Goal: Task Accomplishment & Management: Manage account settings

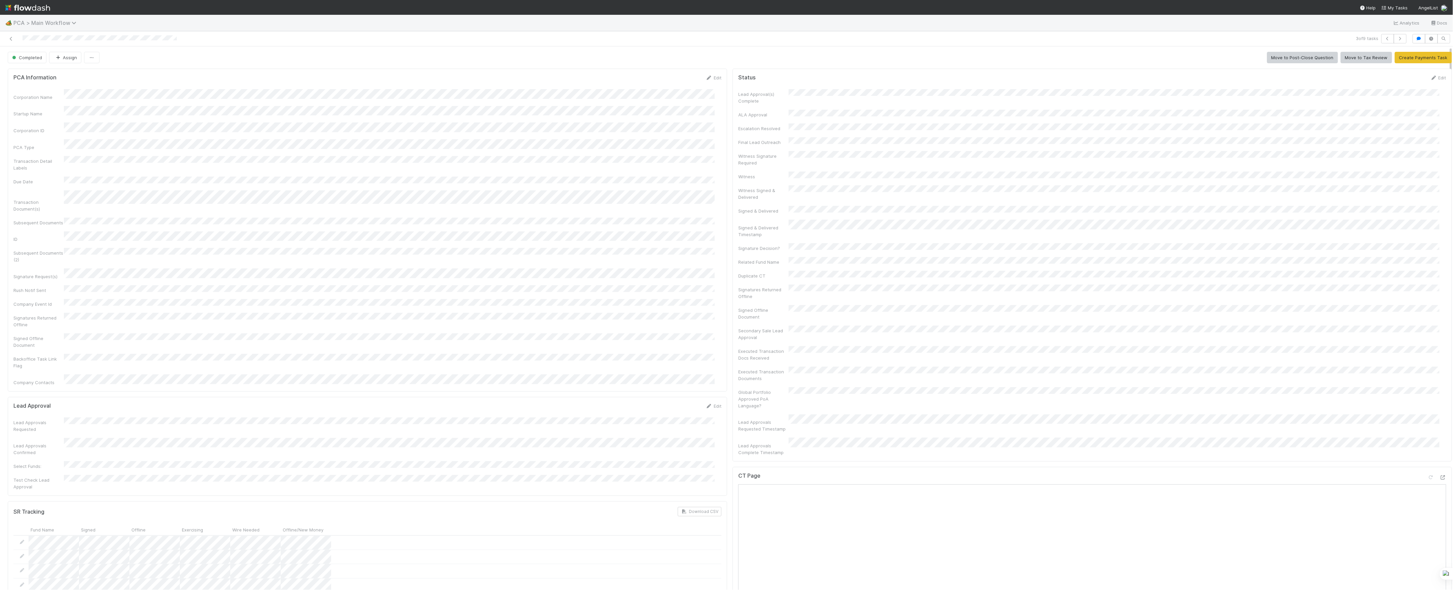
click at [46, 21] on span "PCA > Main Workflow" at bounding box center [46, 23] width 66 height 7
click at [294, 55] on div "option [New Requests redirected to CT Asset Update Form] Dummy Share Backlog Cl…" at bounding box center [726, 295] width 1453 height 590
click at [10, 37] on icon at bounding box center [11, 39] width 7 height 4
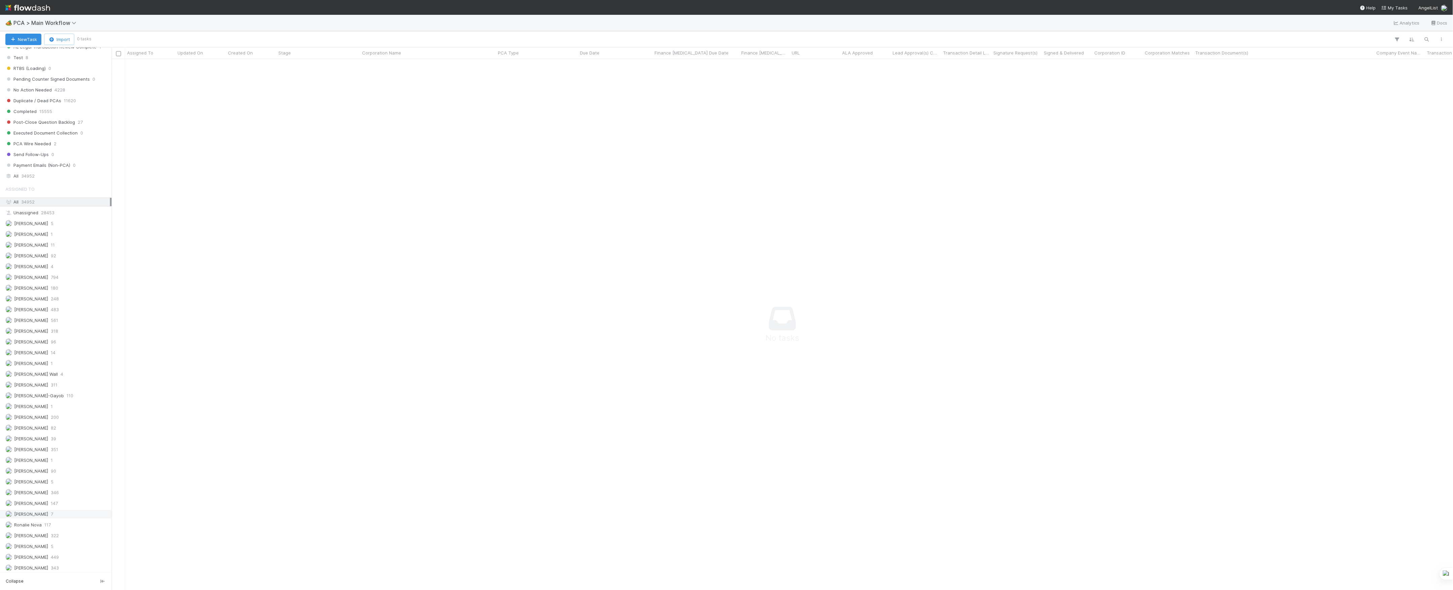
scroll to position [673, 0]
click at [52, 442] on span "39" at bounding box center [53, 438] width 5 height 8
click at [70, 141] on div "⏰ FAST - Past Due PCAs - 7 Day SLAs" at bounding box center [47, 136] width 84 height 8
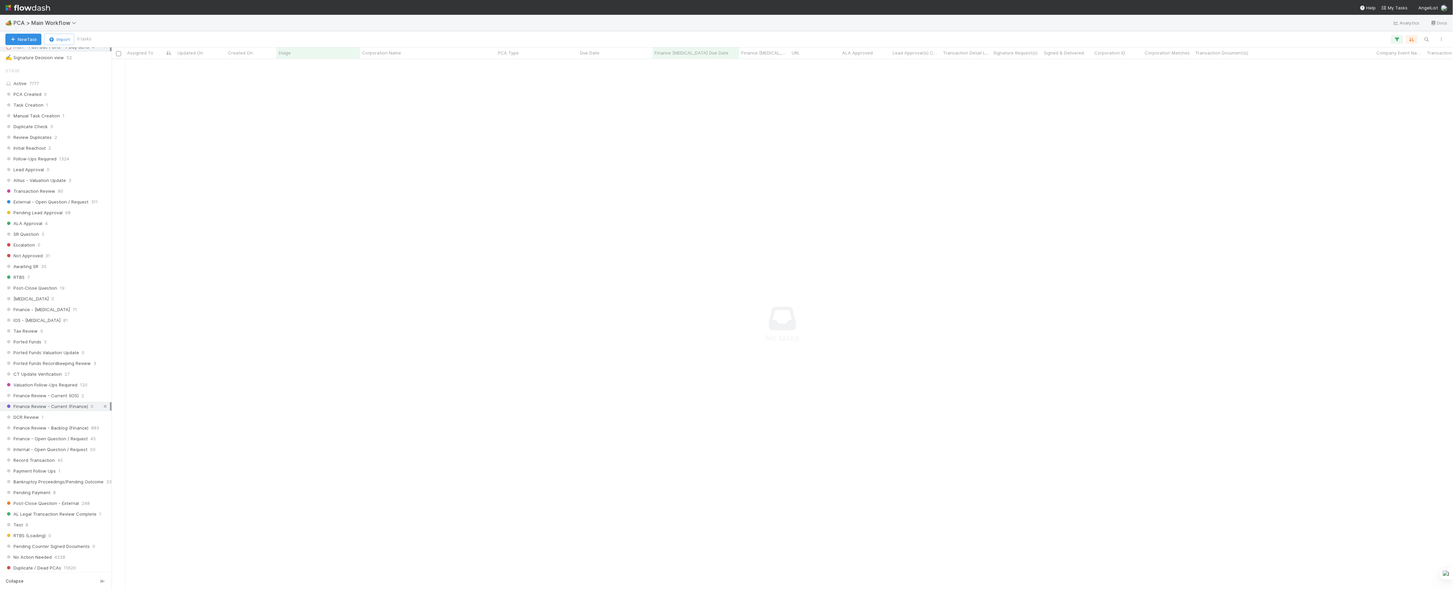
click at [102, 409] on icon at bounding box center [105, 406] width 7 height 4
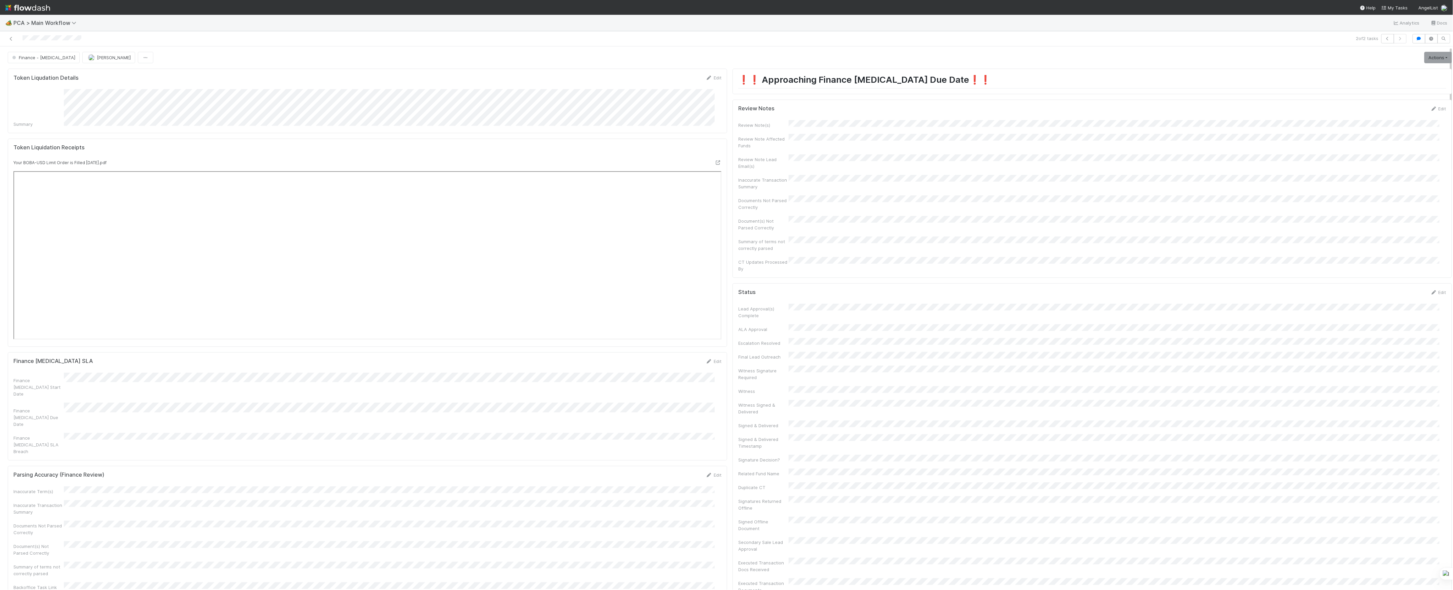
click at [41, 62] on button "Finance - ICU" at bounding box center [44, 57] width 72 height 11
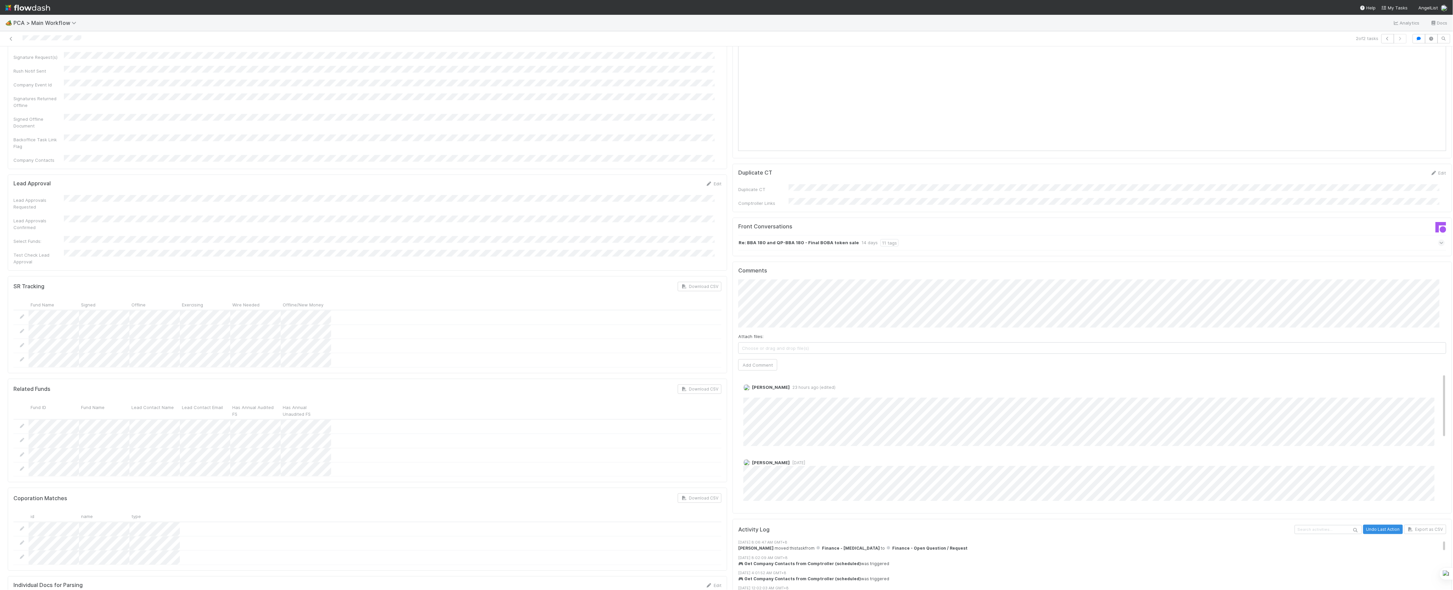
scroll to position [627, 0]
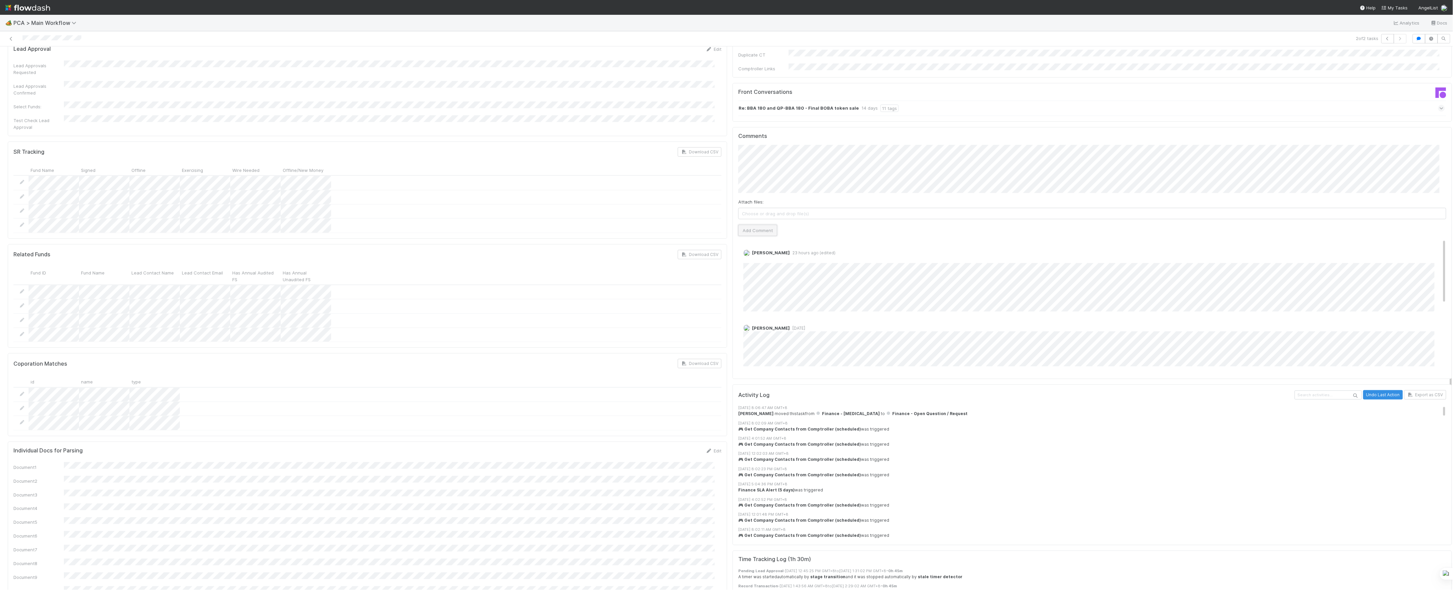
click at [763, 225] on button "Add Comment" at bounding box center [757, 230] width 39 height 11
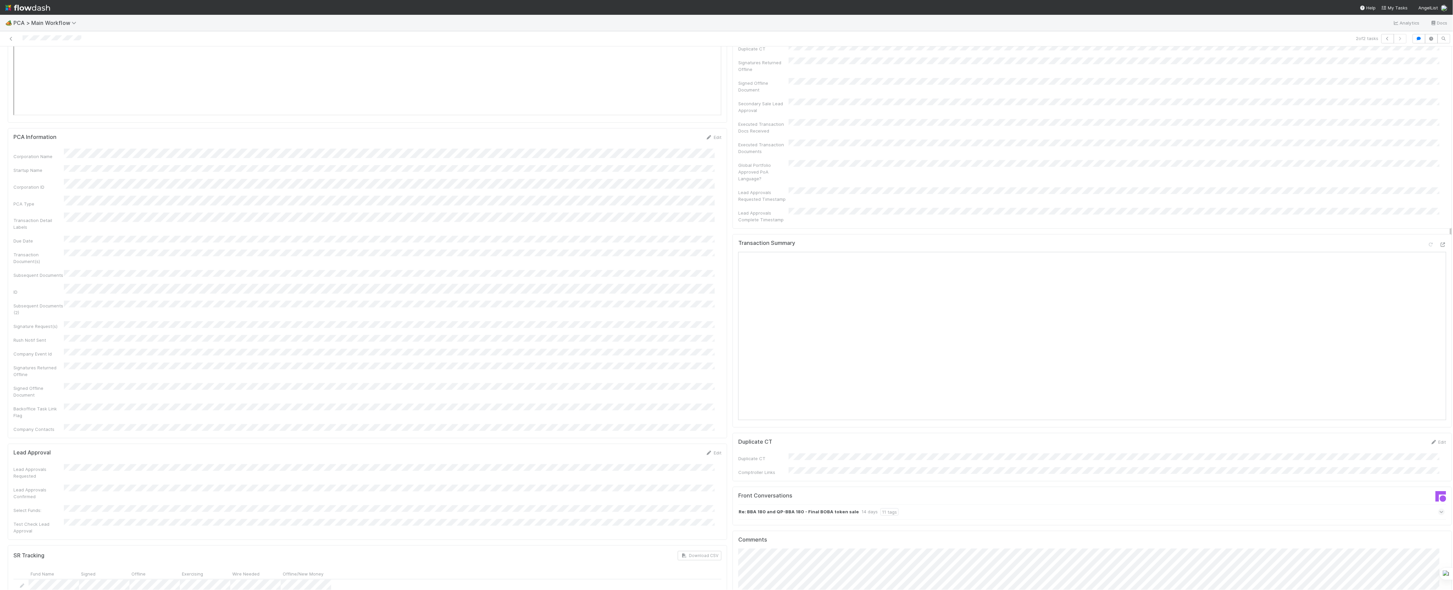
scroll to position [0, 0]
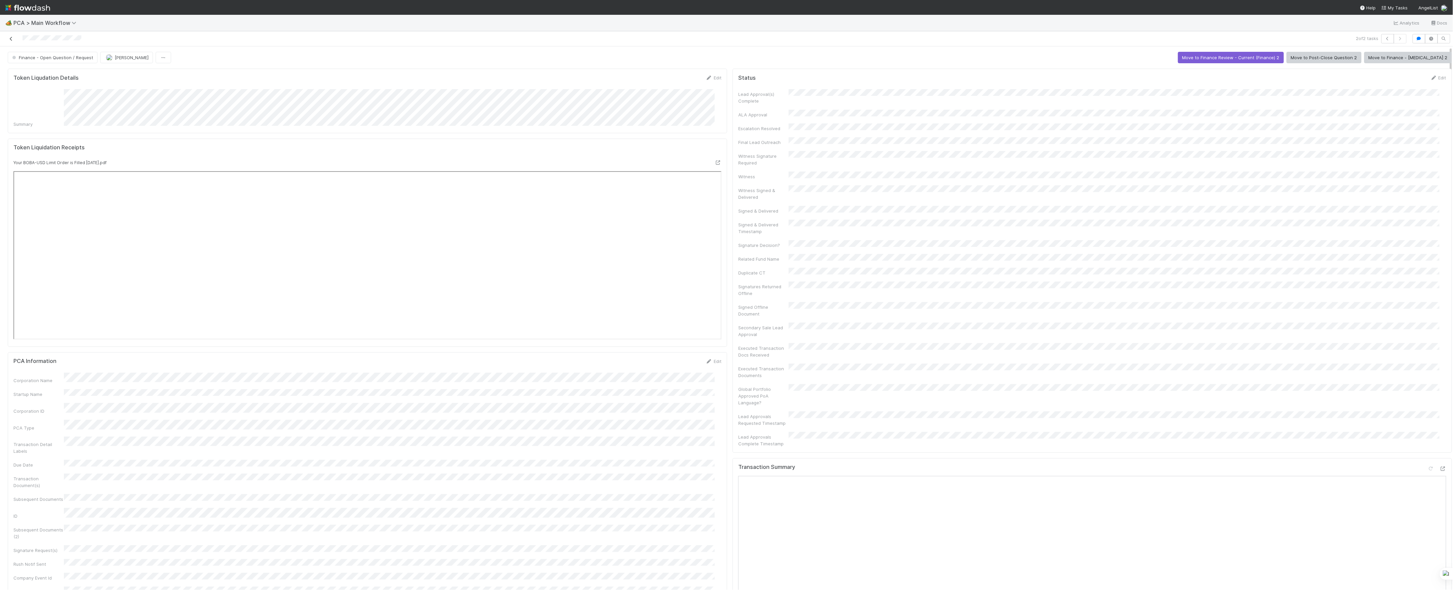
click at [11, 37] on icon at bounding box center [11, 39] width 7 height 4
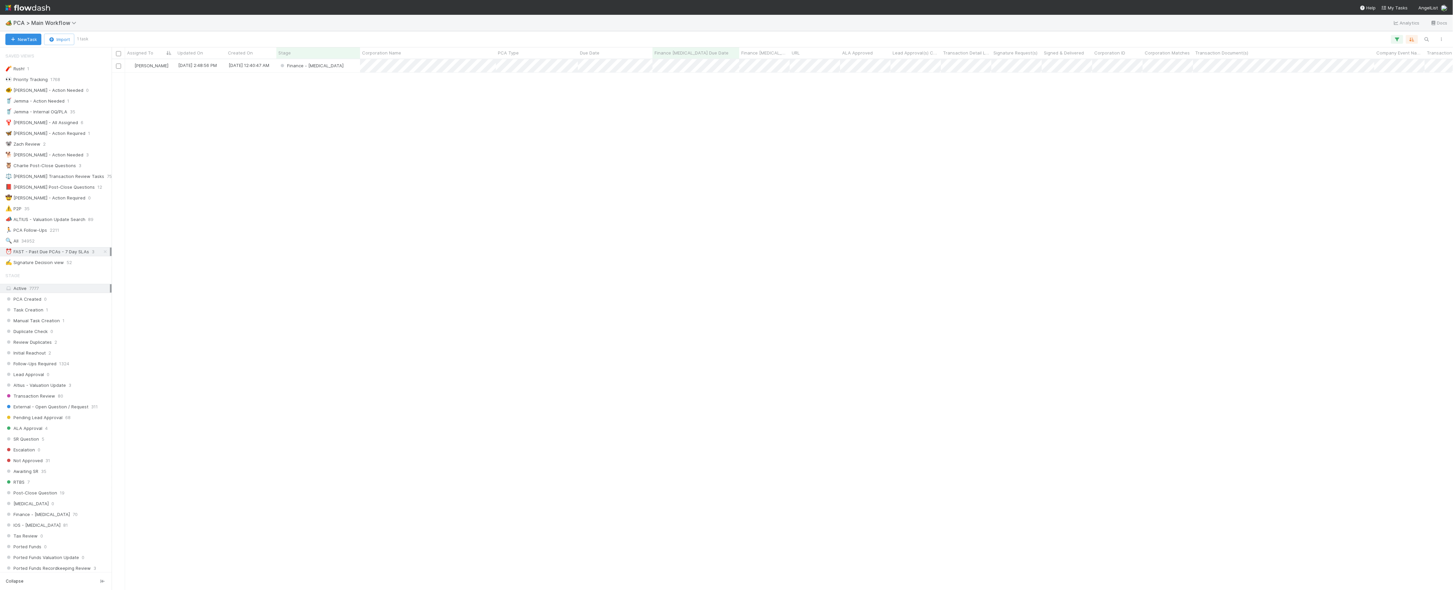
scroll to position [7, 7]
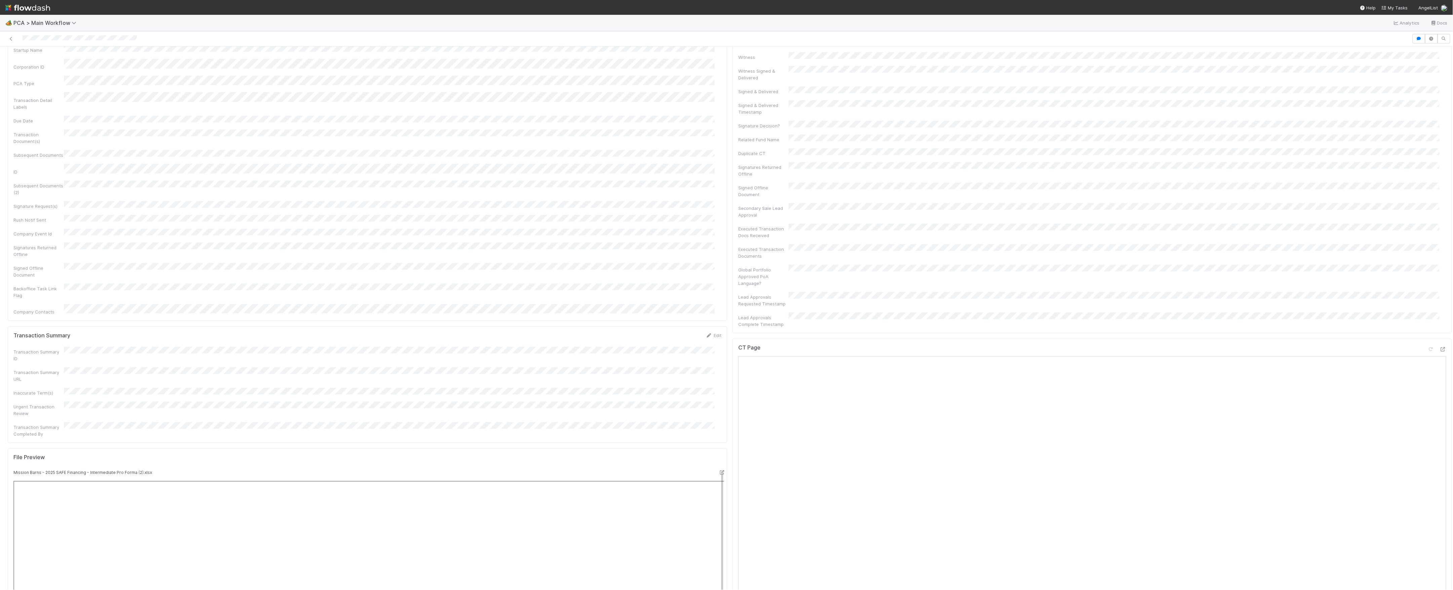
scroll to position [331, 0]
click at [1440, 350] on icon at bounding box center [1443, 352] width 7 height 4
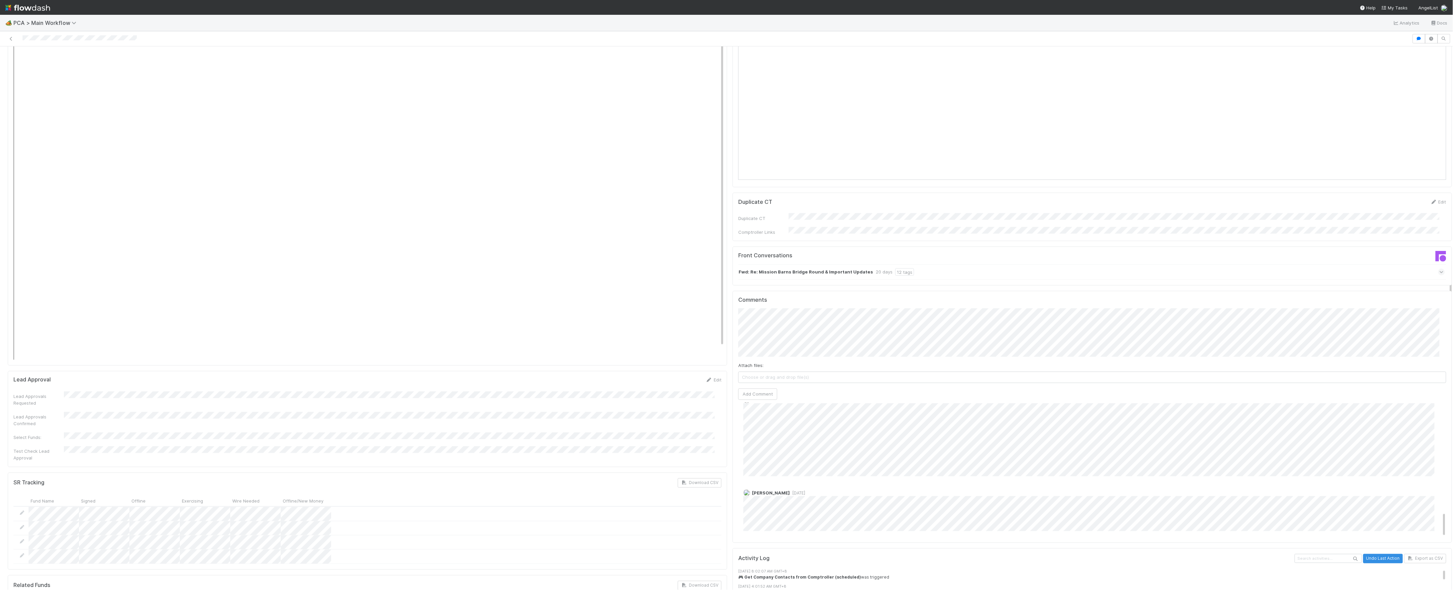
scroll to position [586, 0]
click at [718, 371] on div "Lead Approval Edit Lead Approvals Requested Lead Approvals Confirmed Select Fun…" at bounding box center [368, 419] width 720 height 96
click at [800, 310] on div "Attach files: Choose or drag and drop file(s) Add Comment" at bounding box center [1092, 353] width 708 height 91
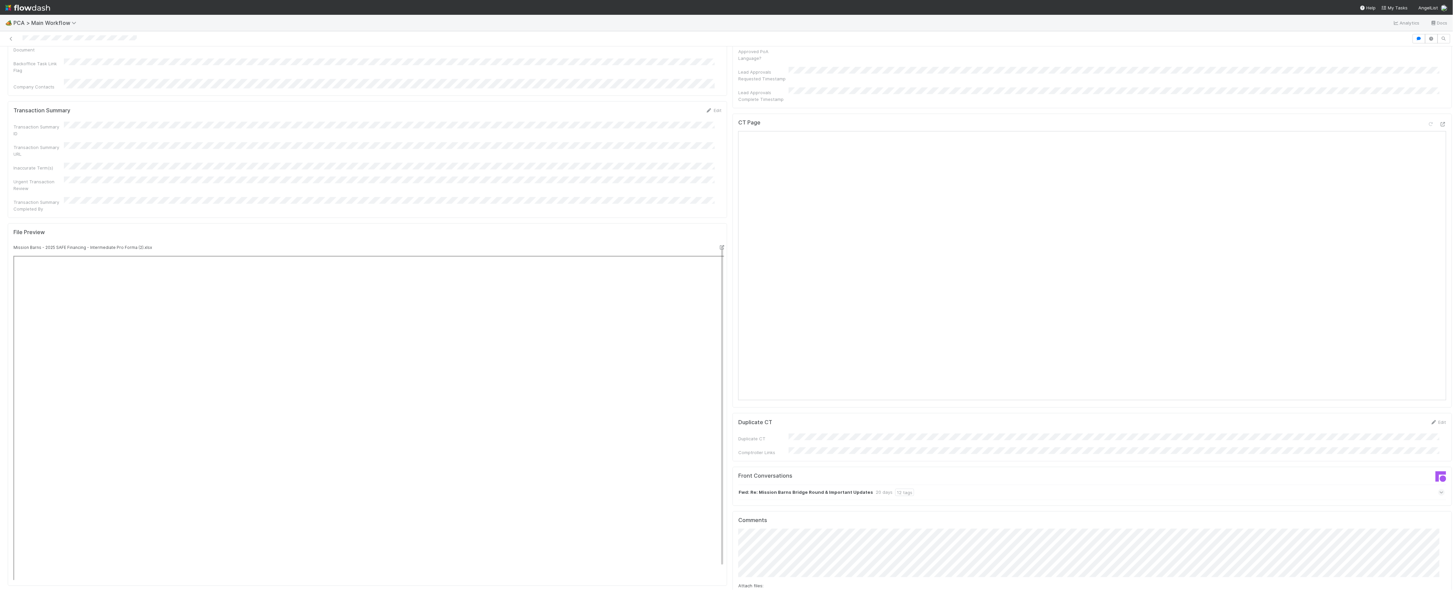
scroll to position [555, 0]
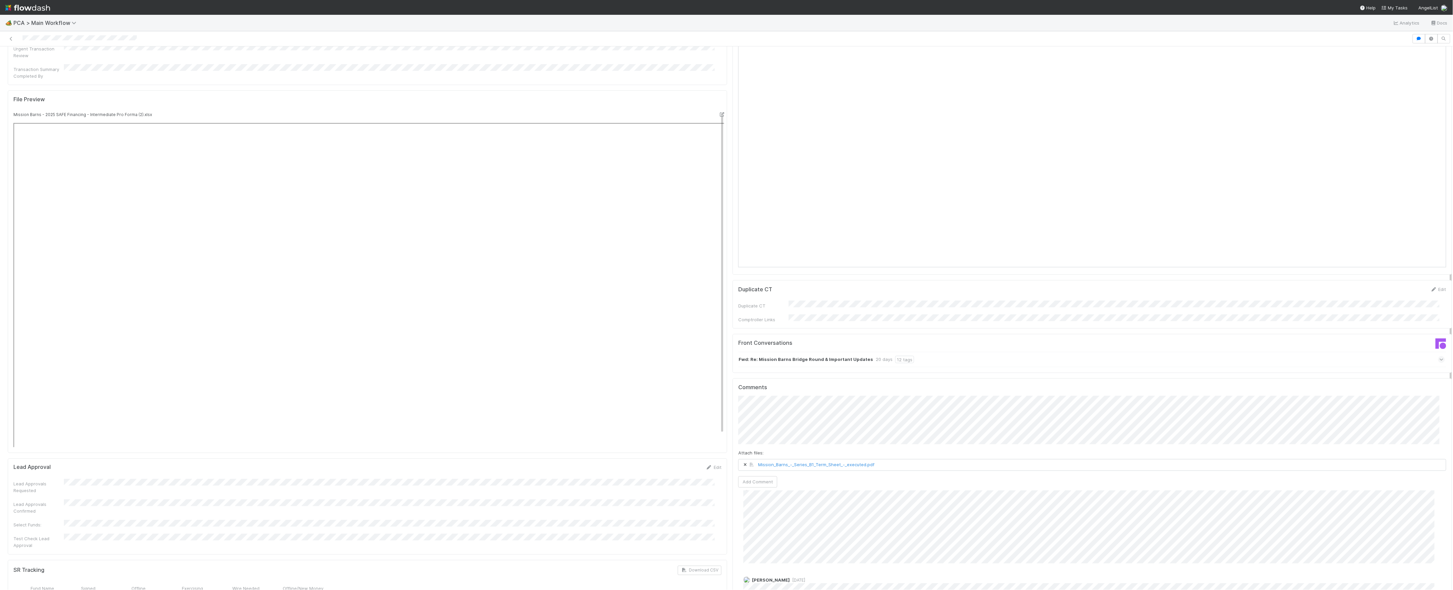
scroll to position [734, 0]
click at [767, 433] on button "Add Comment" at bounding box center [757, 438] width 39 height 11
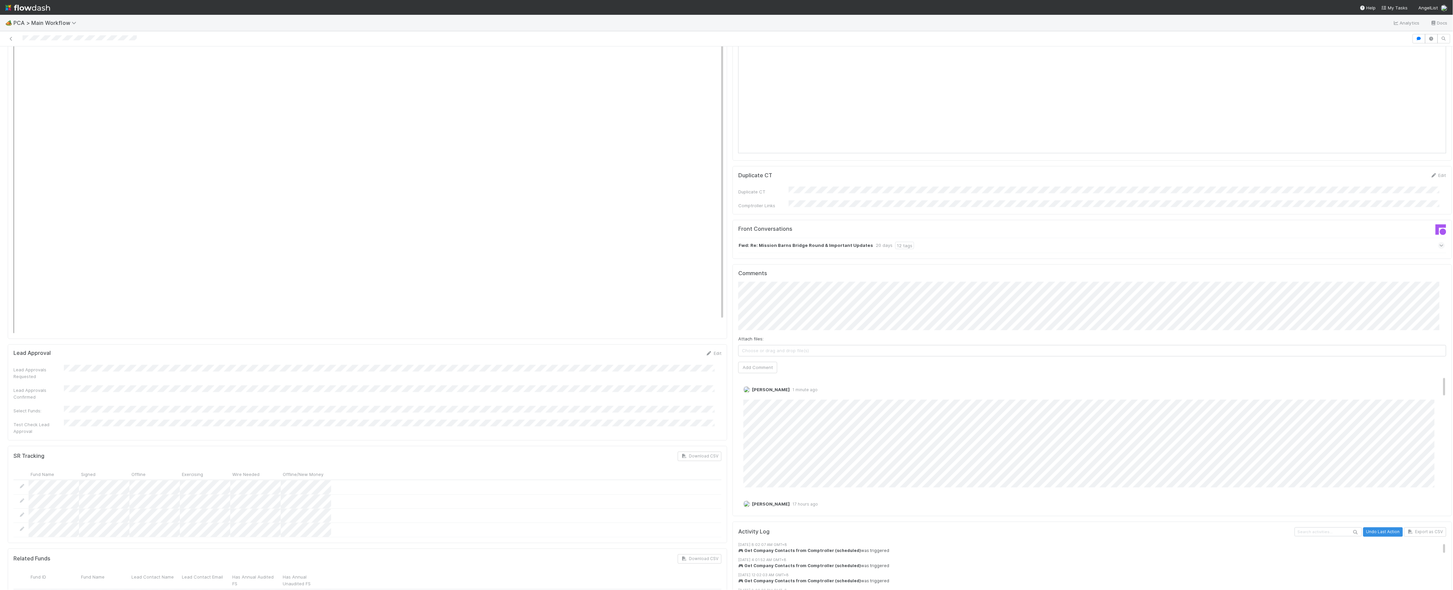
scroll to position [807, 0]
click at [749, 392] on link "Edit" at bounding box center [753, 394] width 8 height 5
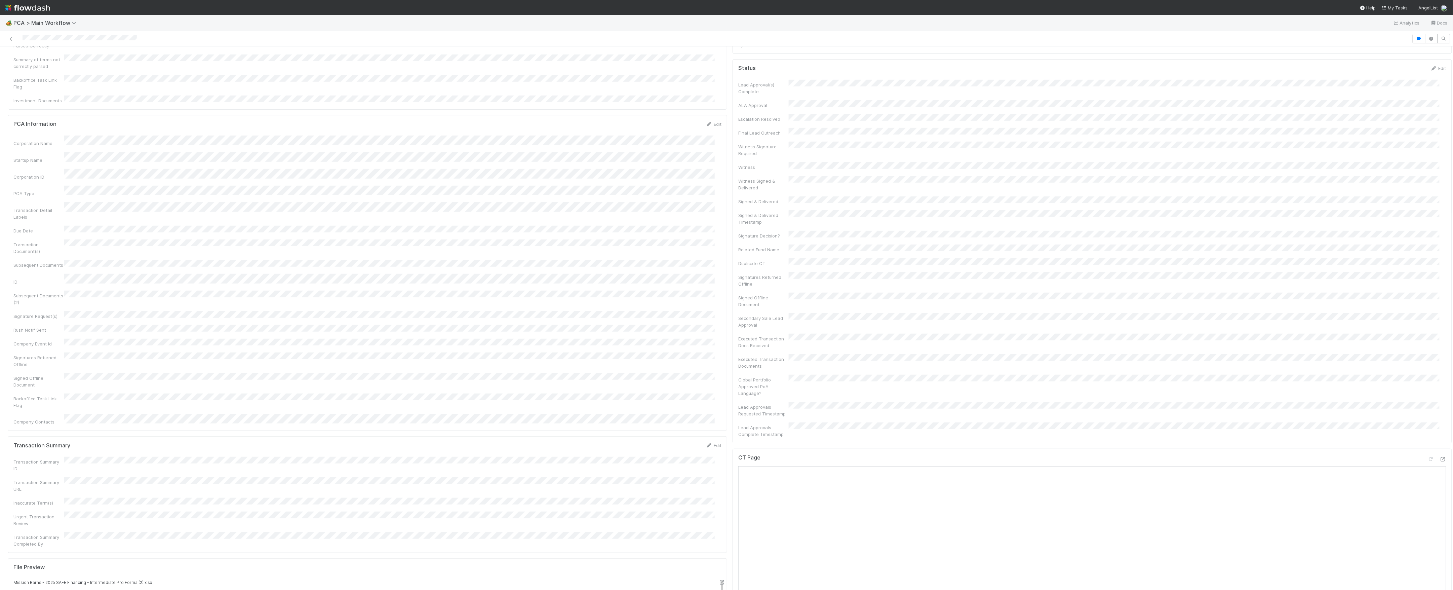
scroll to position [0, 0]
click at [1428, 61] on link "Actions" at bounding box center [1439, 57] width 28 height 11
click at [1363, 85] on button "Move to Post-Close Question" at bounding box center [1399, 80] width 109 height 9
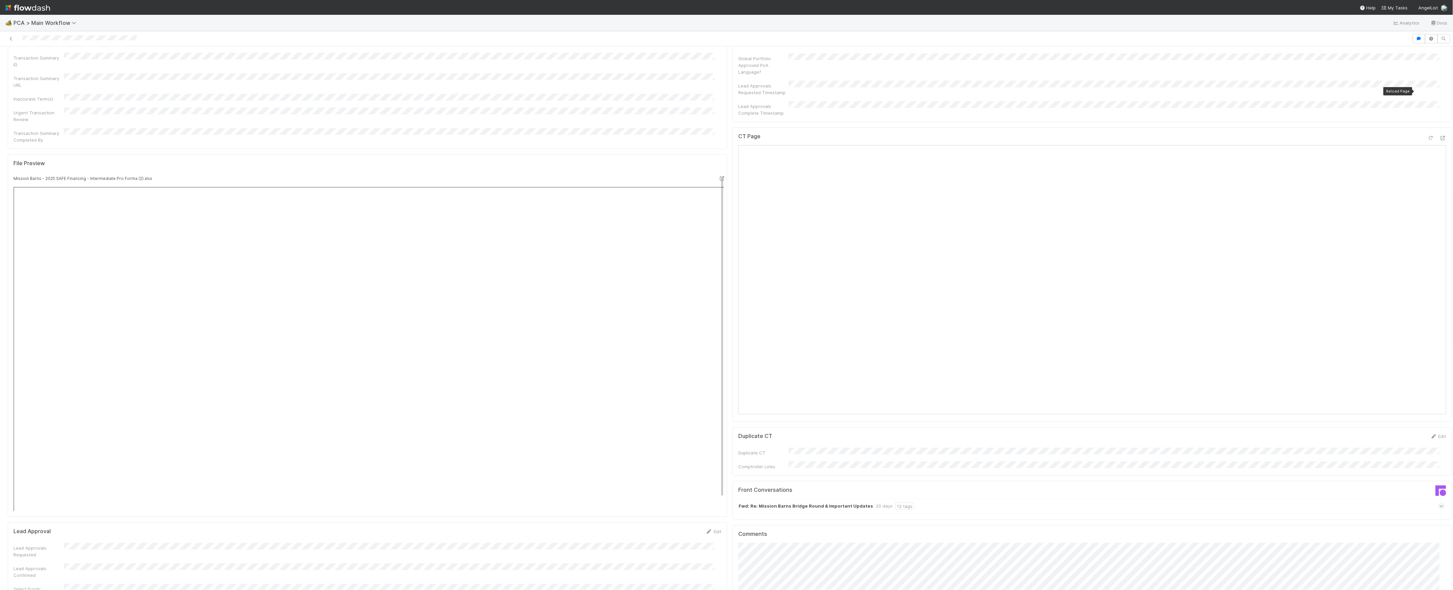
click at [1428, 136] on icon at bounding box center [1431, 138] width 7 height 4
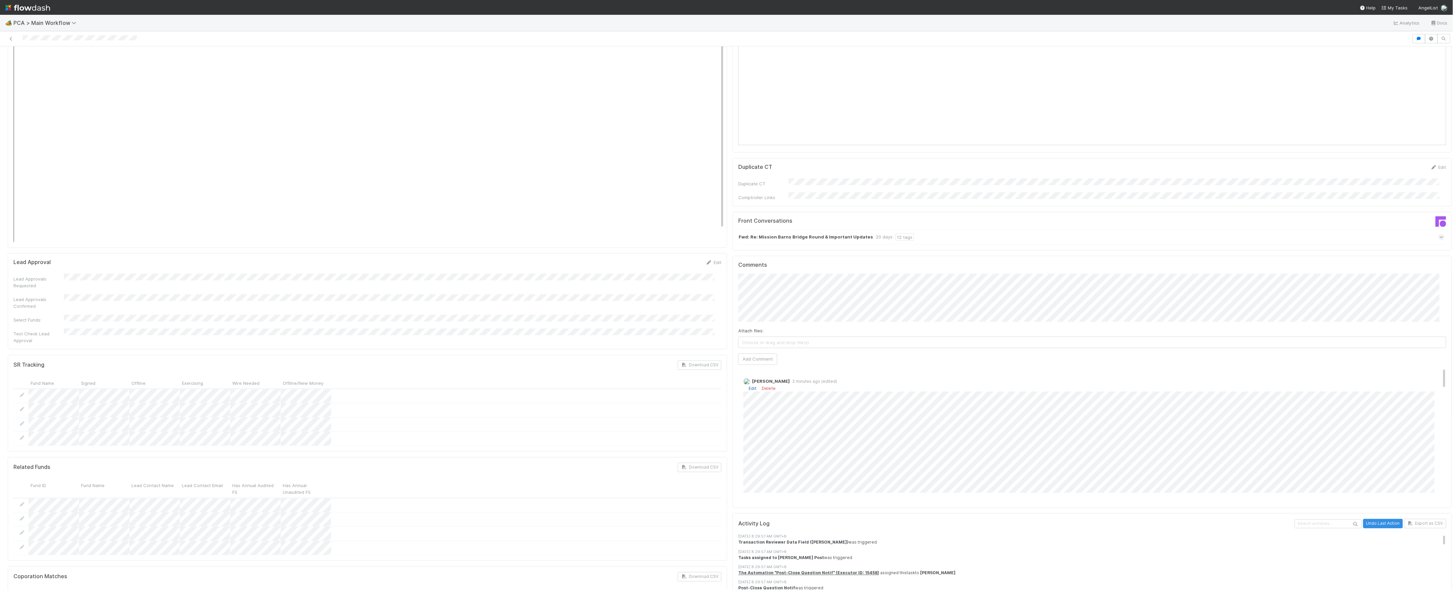
click at [749, 386] on link "Edit" at bounding box center [753, 388] width 8 height 5
click at [738, 408] on div "Marvey Fuentes 3 minutes ago (edited)" at bounding box center [1095, 418] width 715 height 91
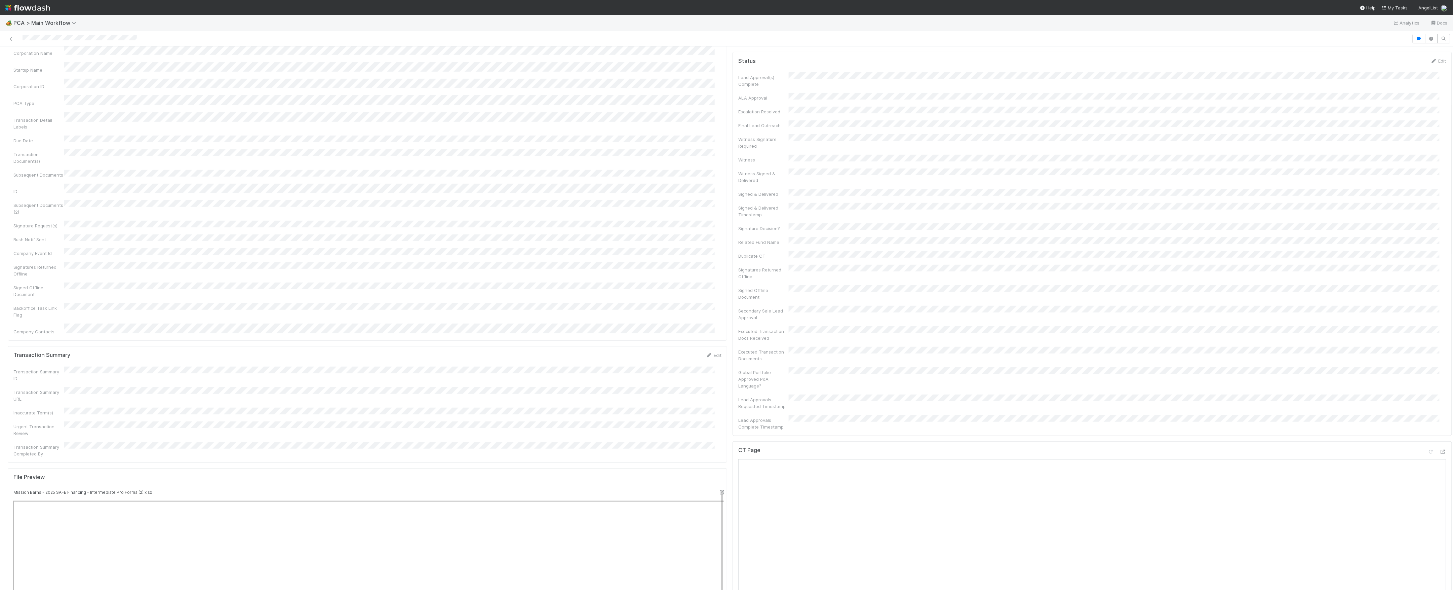
scroll to position [0, 0]
click at [10, 39] on icon at bounding box center [11, 39] width 7 height 4
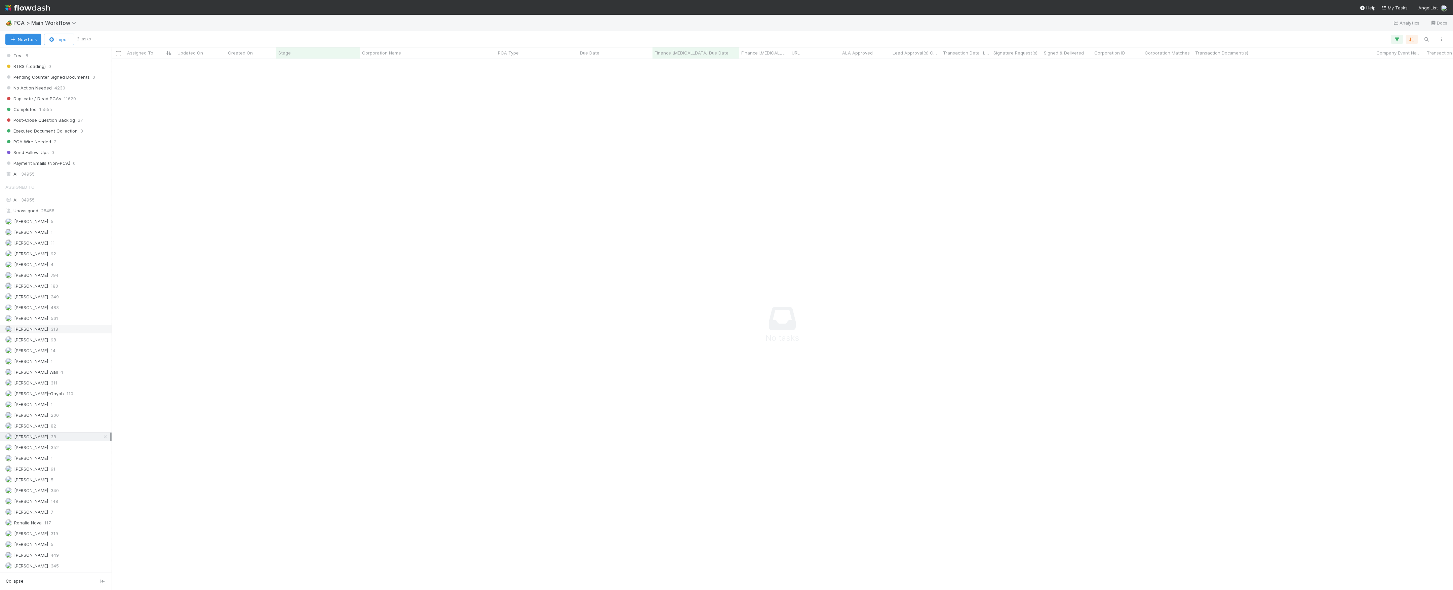
scroll to position [698, 0]
click at [59, 23] on span "PCA > Main Workflow" at bounding box center [46, 23] width 66 height 7
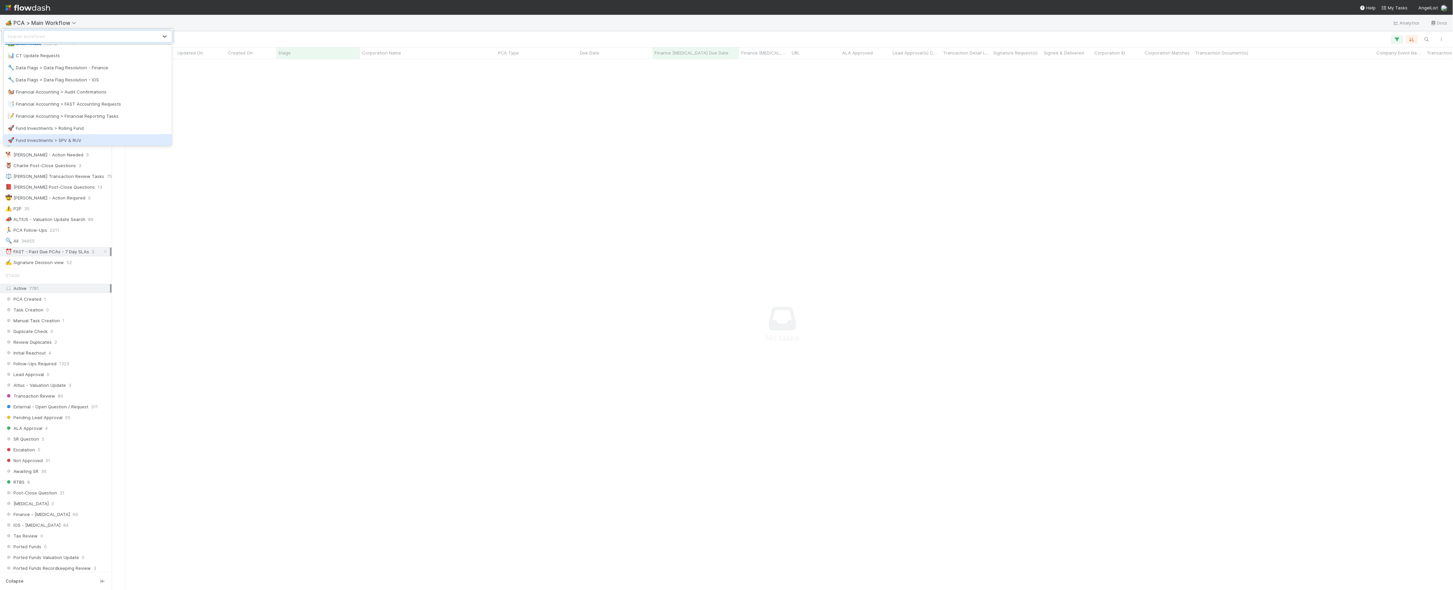
scroll to position [37, 0]
click at [105, 94] on div "🐿️ Financial Accounting > Audit Confirmations" at bounding box center [88, 94] width 160 height 7
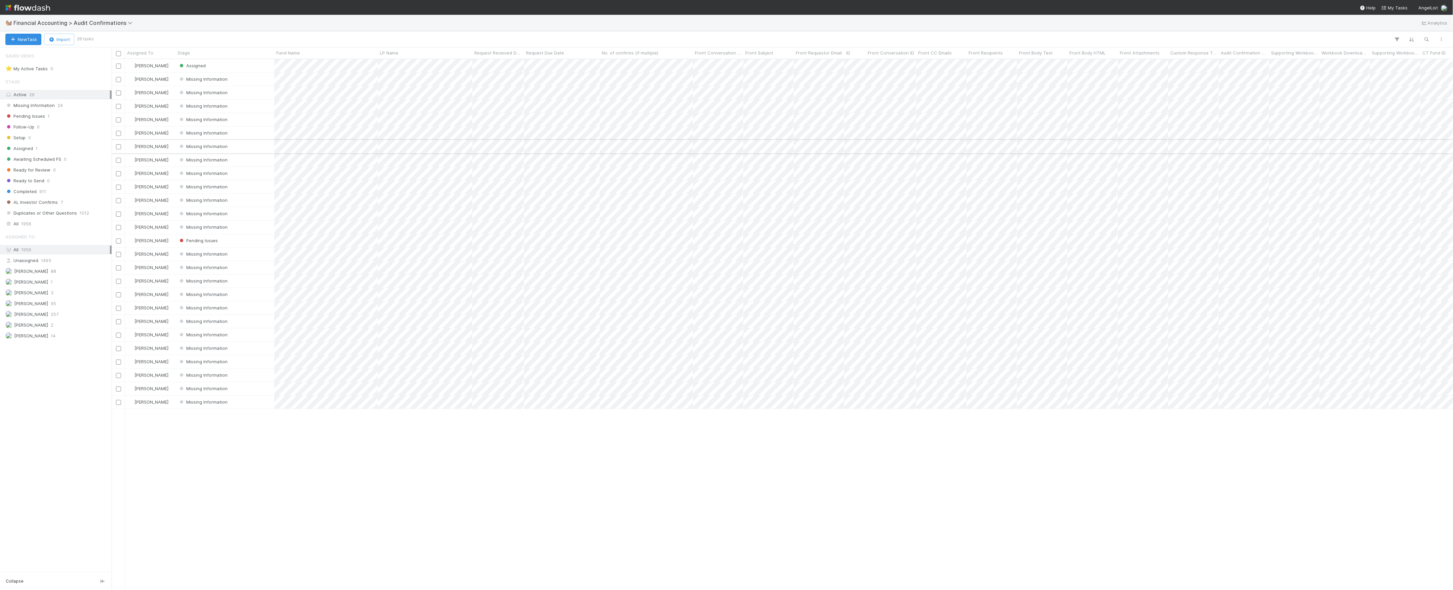
scroll to position [7, 7]
click at [22, 328] on span "[PERSON_NAME]" at bounding box center [31, 324] width 34 height 5
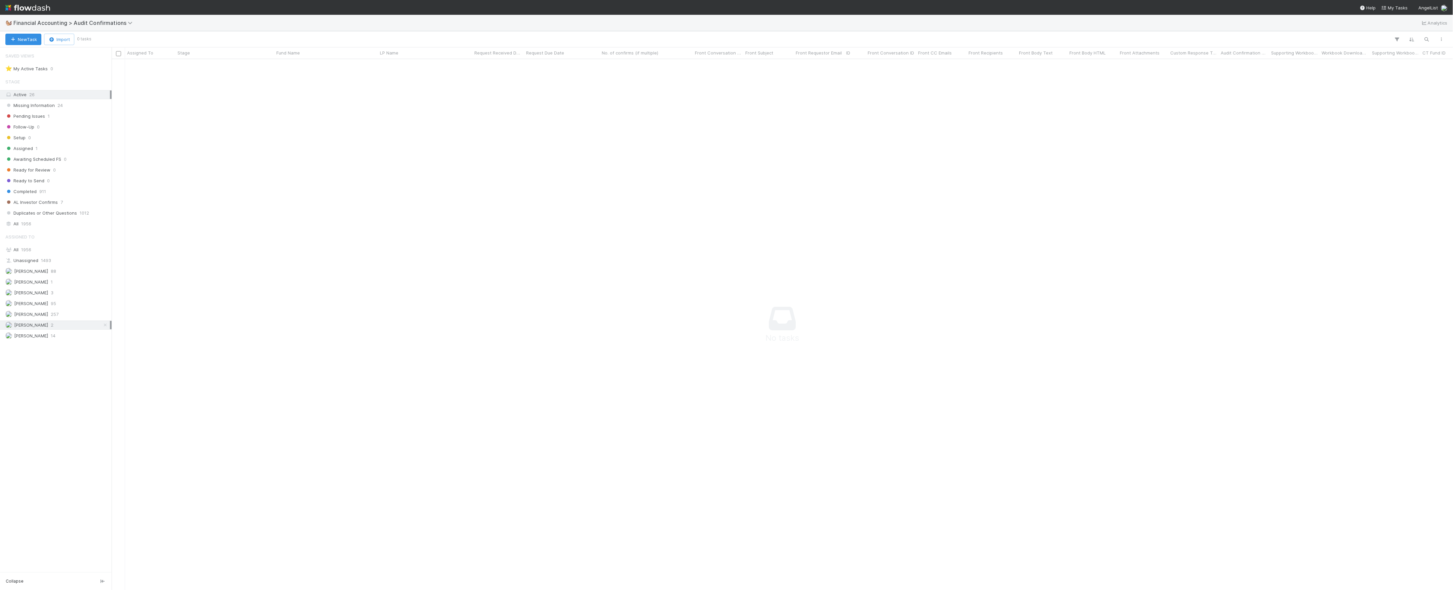
scroll to position [517, 1328]
click at [89, 22] on span "Financial Accounting > Audit Confirmations" at bounding box center [74, 23] width 122 height 7
click at [119, 61] on div "🔧 Data Flags > Data Flag Resolution - Finance" at bounding box center [88, 62] width 160 height 7
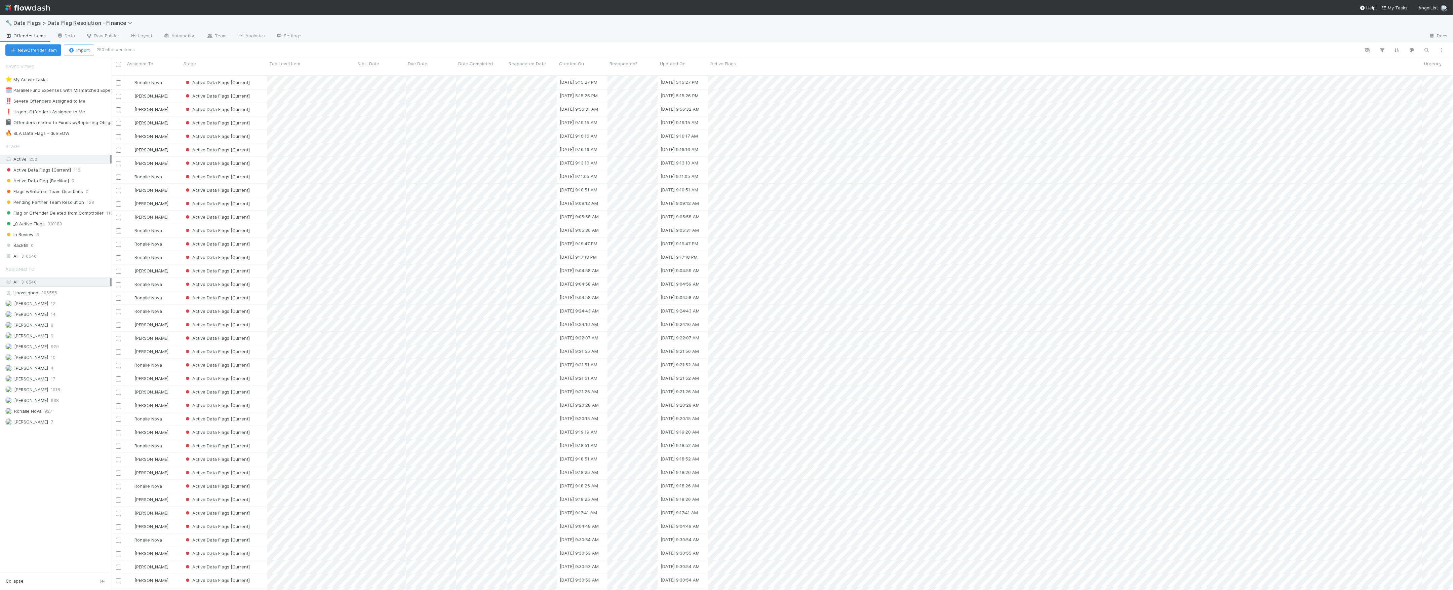
scroll to position [513, 1335]
click at [65, 405] on div "Marvey Fuentes 938" at bounding box center [57, 400] width 105 height 8
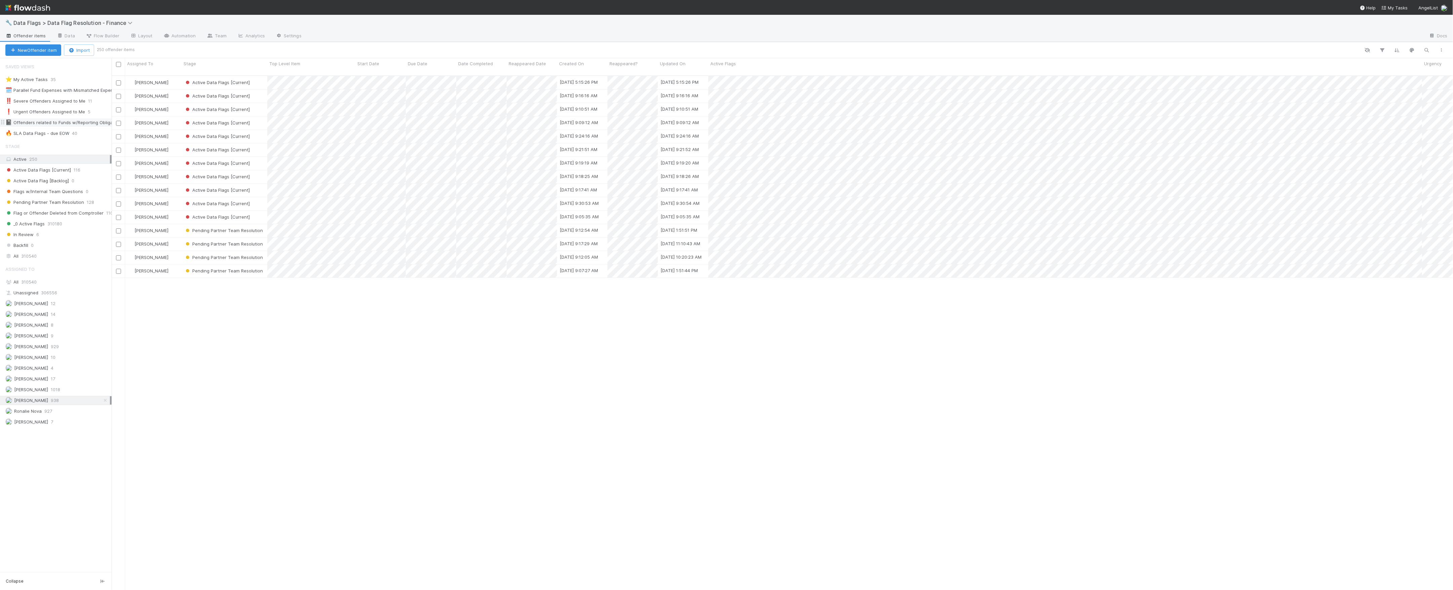
scroll to position [513, 1335]
click at [65, 135] on div "🔥 SLA Data Flags - due EOW" at bounding box center [37, 133] width 64 height 8
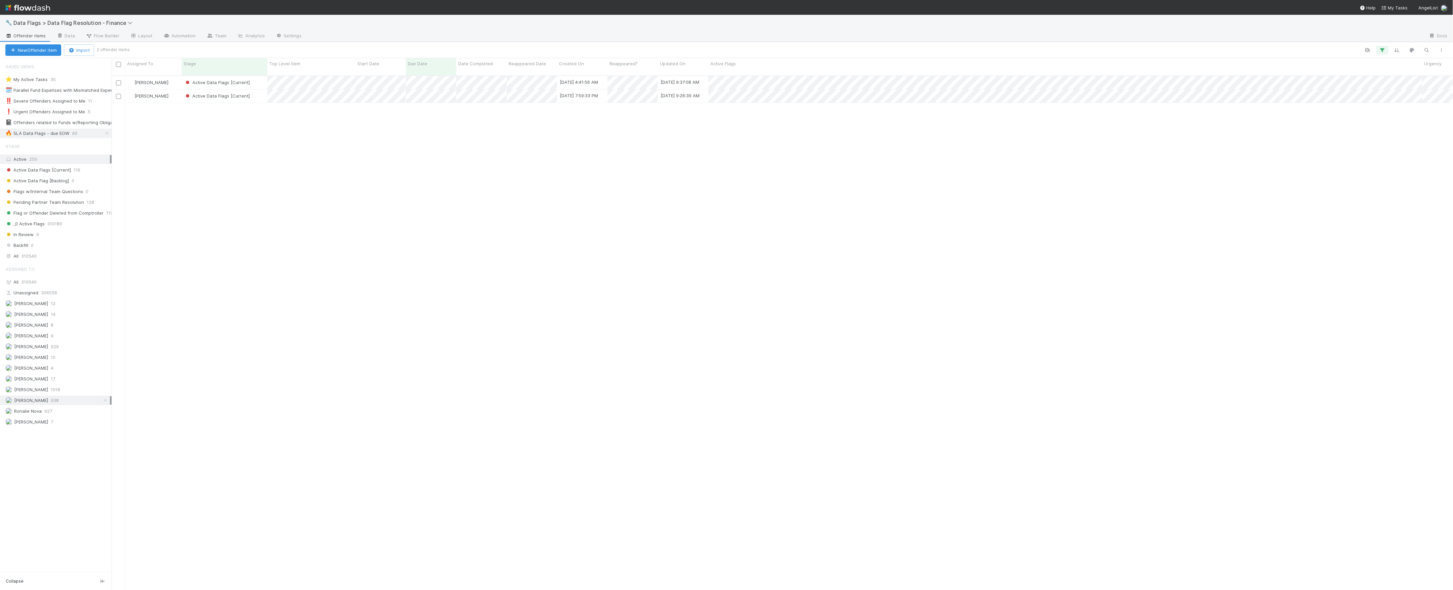
scroll to position [513, 1335]
click at [253, 76] on div "Active Data Flags [Current]" at bounding box center [225, 82] width 86 height 13
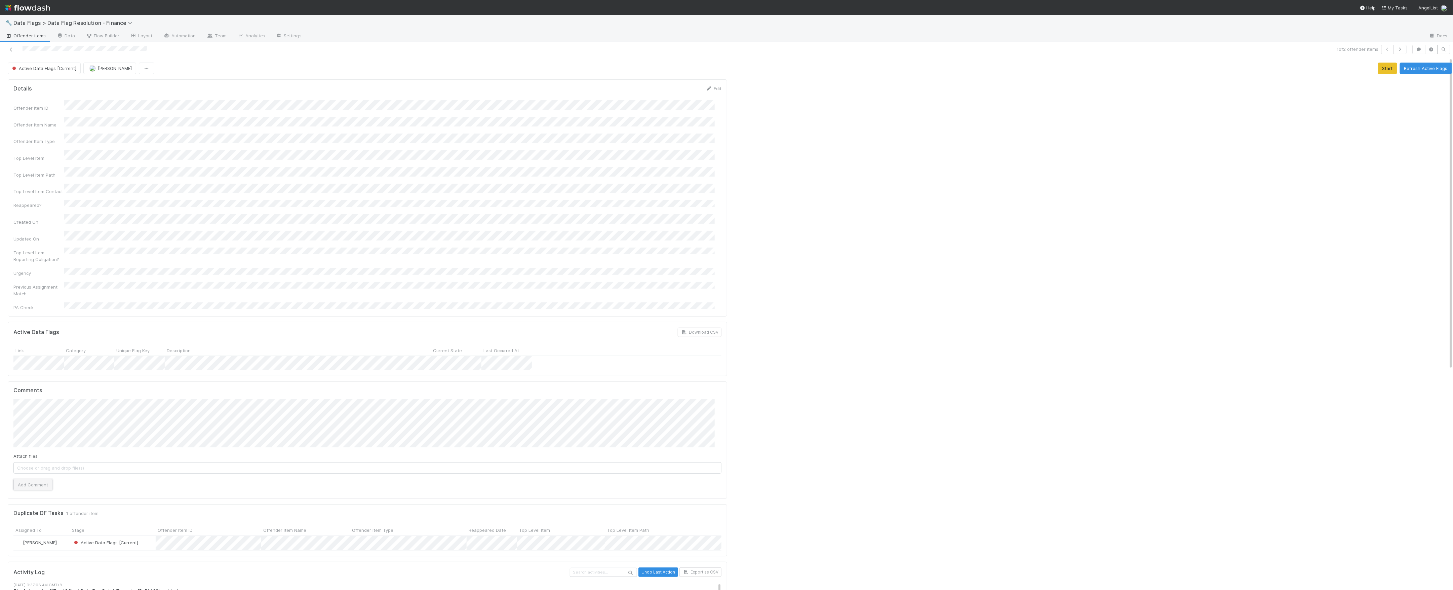
click at [39, 479] on button "Add Comment" at bounding box center [32, 484] width 39 height 11
click at [85, 427] on div "Attach files: Choose or drag and drop file(s) Add Comment" at bounding box center [367, 444] width 708 height 91
click at [42, 479] on button "Add Comment" at bounding box center [32, 484] width 39 height 11
click at [1418, 73] on button "Refresh Active Flags" at bounding box center [1426, 68] width 52 height 11
click at [11, 50] on icon at bounding box center [11, 49] width 7 height 4
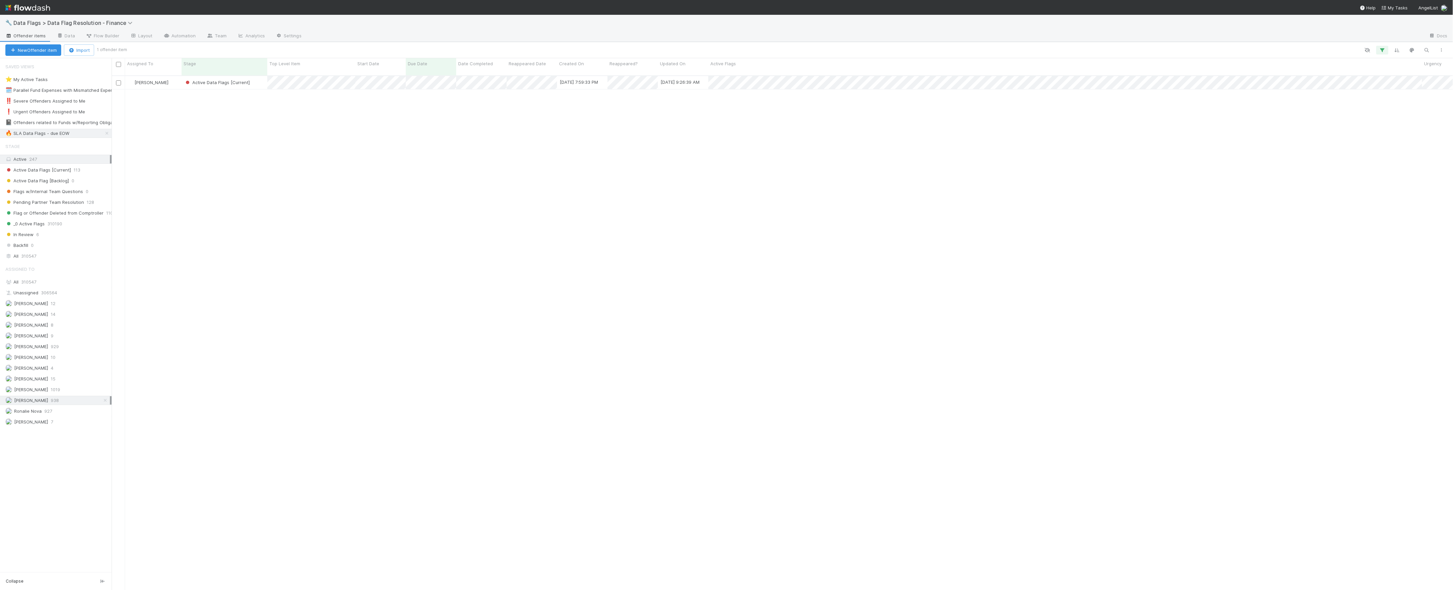
scroll to position [513, 1335]
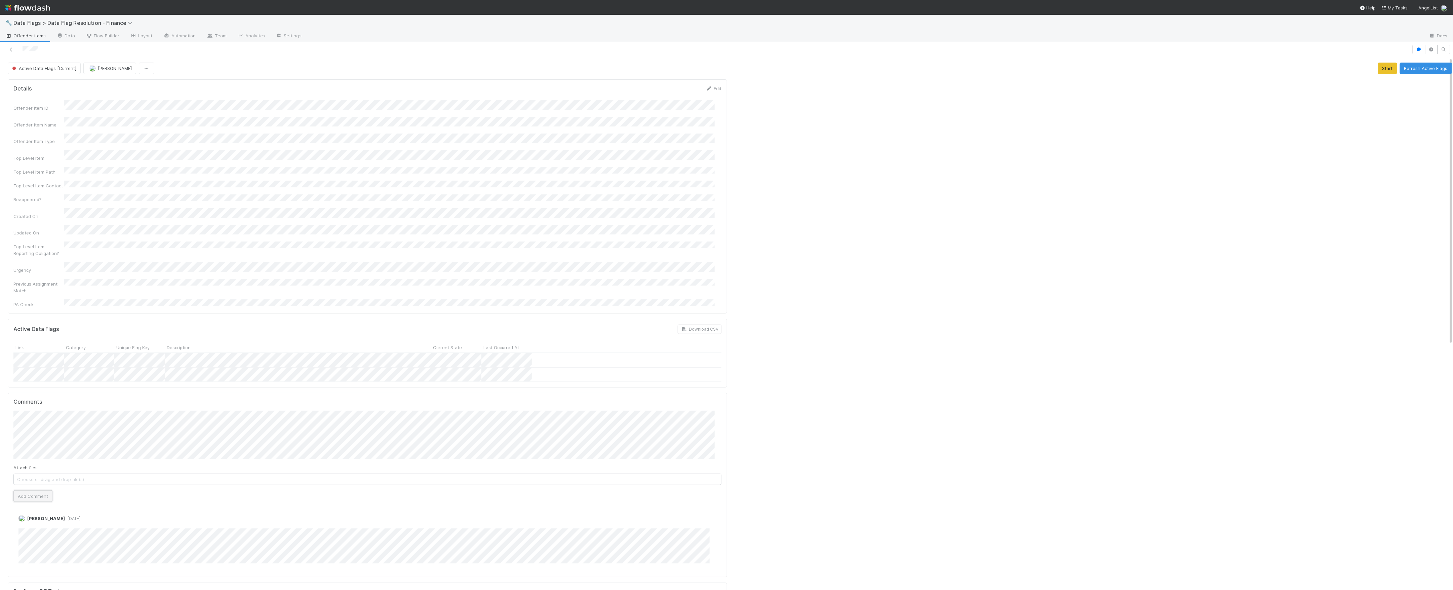
click at [45, 490] on button "Add Comment" at bounding box center [32, 495] width 39 height 11
click at [42, 490] on button "Add Comment" at bounding box center [32, 495] width 39 height 11
click at [1416, 73] on button "Refresh Active Flags" at bounding box center [1426, 68] width 52 height 11
click at [1417, 71] on button "Refresh Active Flags" at bounding box center [1426, 68] width 52 height 11
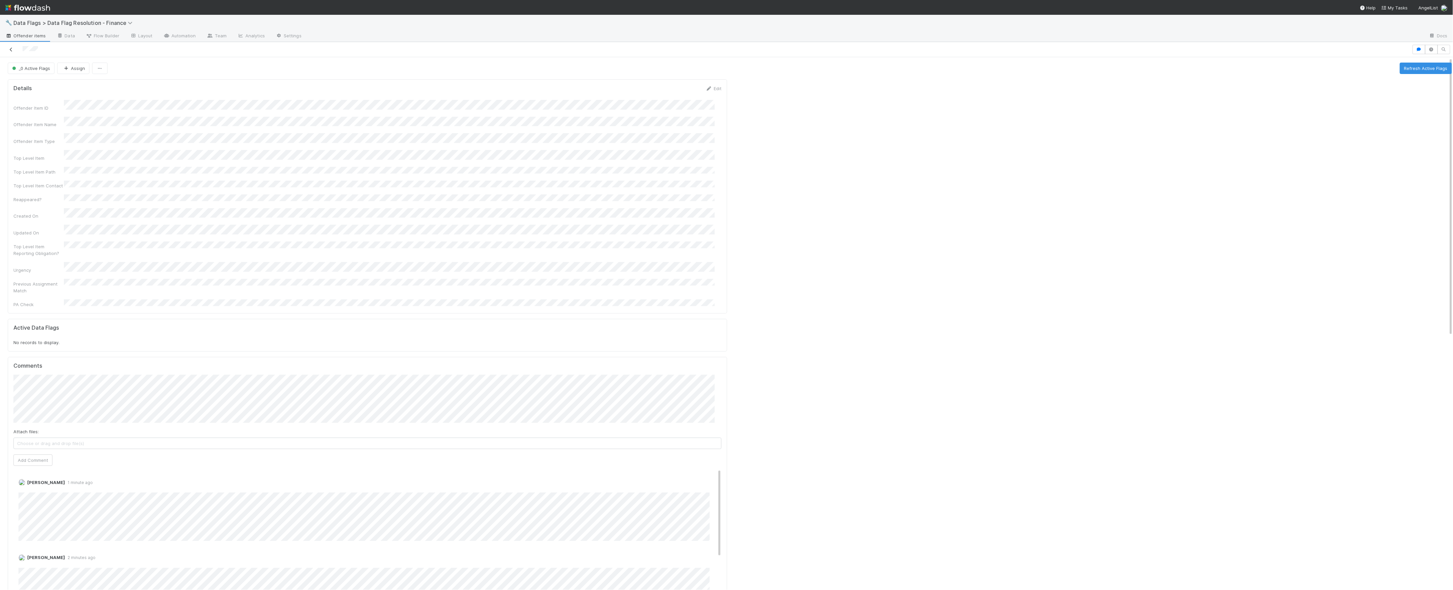
click at [12, 48] on icon at bounding box center [11, 49] width 7 height 4
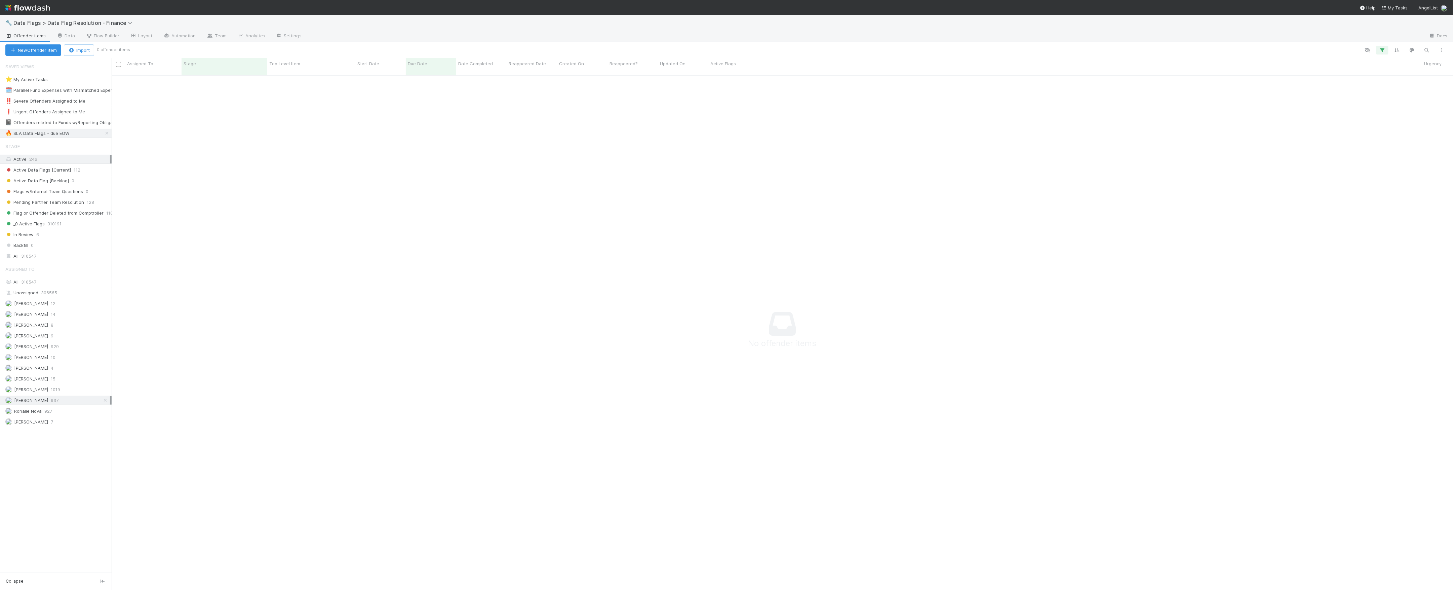
scroll to position [506, 1328]
click at [101, 24] on span "Data Flags > Data Flag Resolution - Finance" at bounding box center [74, 23] width 122 height 7
click at [88, 139] on div "🖖 Valuation Update Requests" at bounding box center [87, 138] width 160 height 7
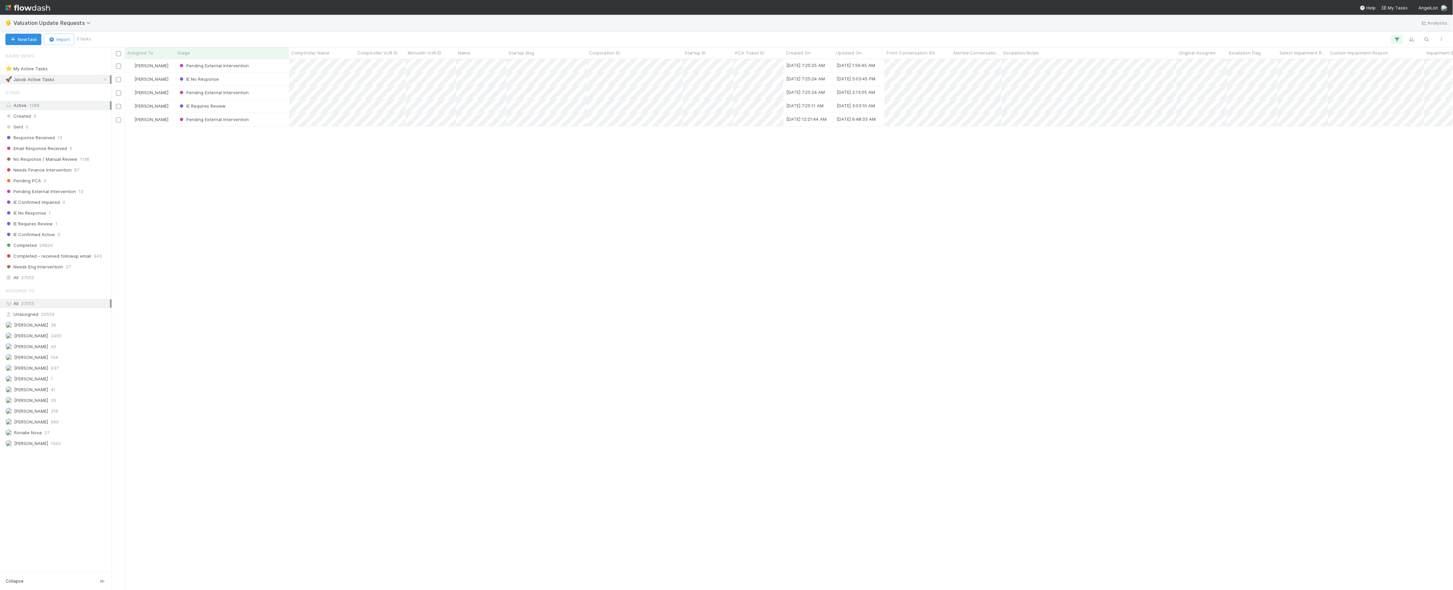
scroll to position [524, 1335]
click at [106, 78] on icon at bounding box center [105, 79] width 7 height 4
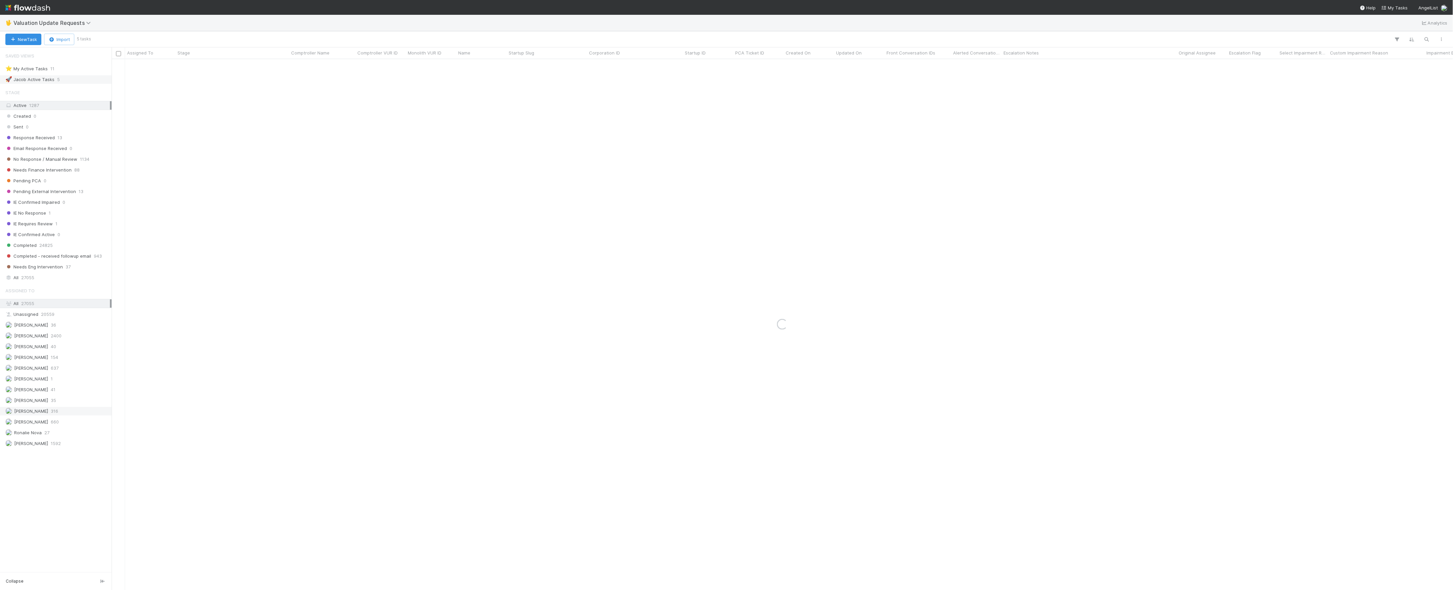
click at [64, 414] on div "Marvey Fuentes 316" at bounding box center [57, 411] width 105 height 8
click at [76, 163] on div "No Response / Manual Review 1134" at bounding box center [57, 159] width 105 height 8
click at [77, 171] on span "88" at bounding box center [76, 170] width 5 height 8
click at [51, 405] on span "35" at bounding box center [53, 400] width 5 height 8
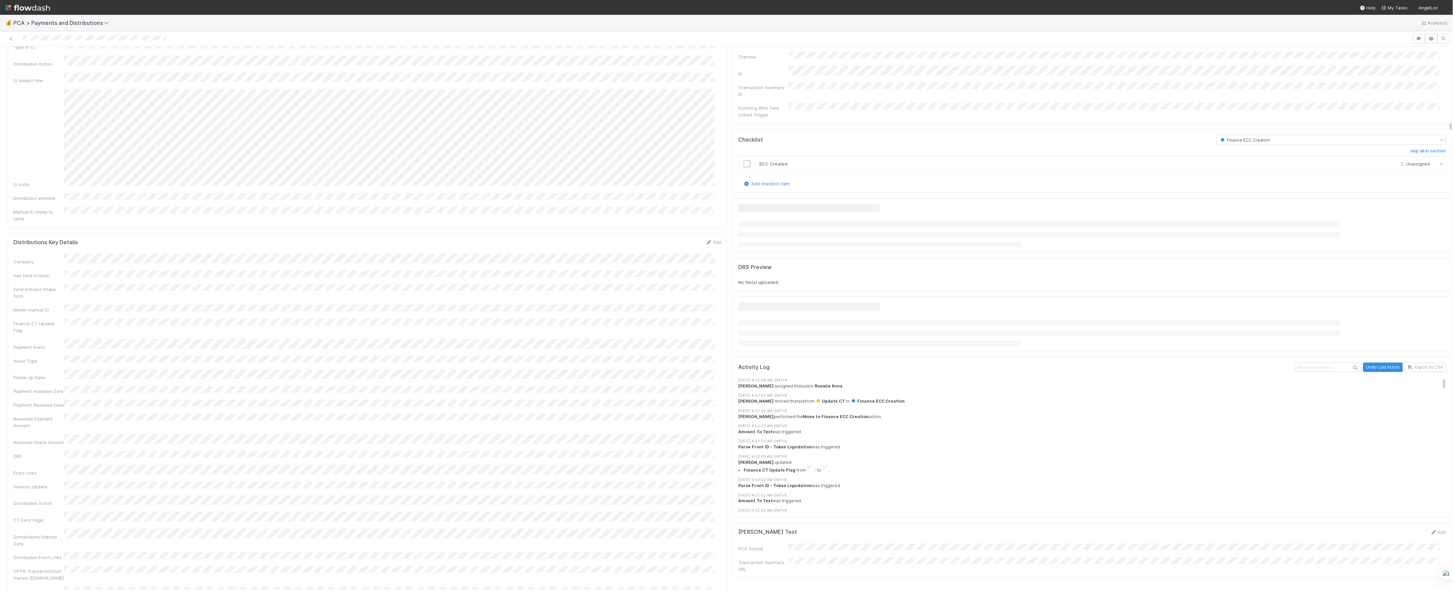
scroll to position [474, 0]
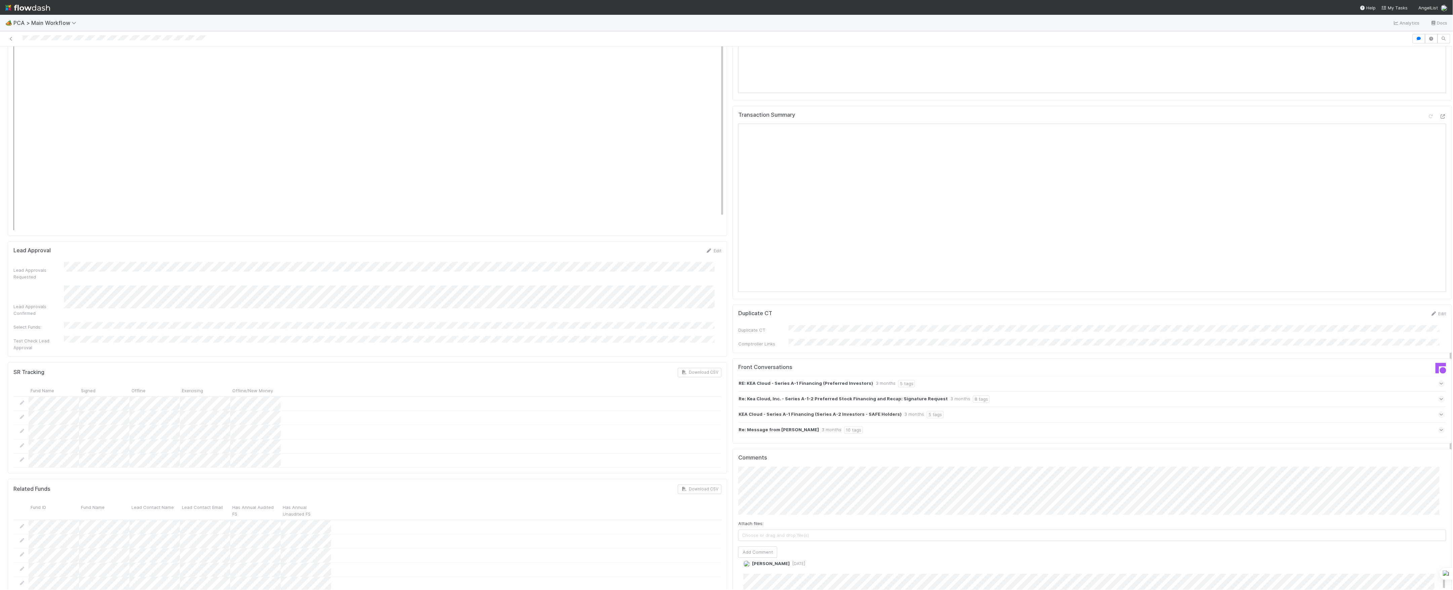
scroll to position [627, 0]
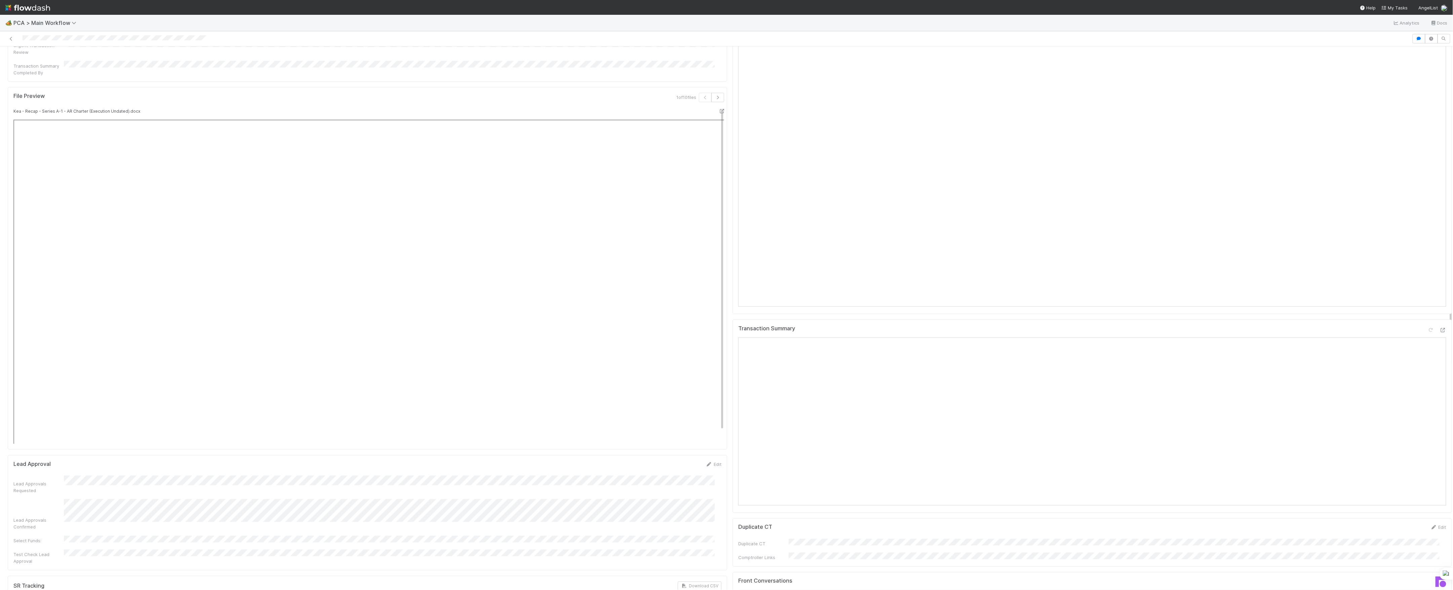
click at [730, 440] on div "Review Notes Edit Review Note(s) Review Note Affected Funds Review Note Lead Em…" at bounding box center [1092, 494] width 725 height 2112
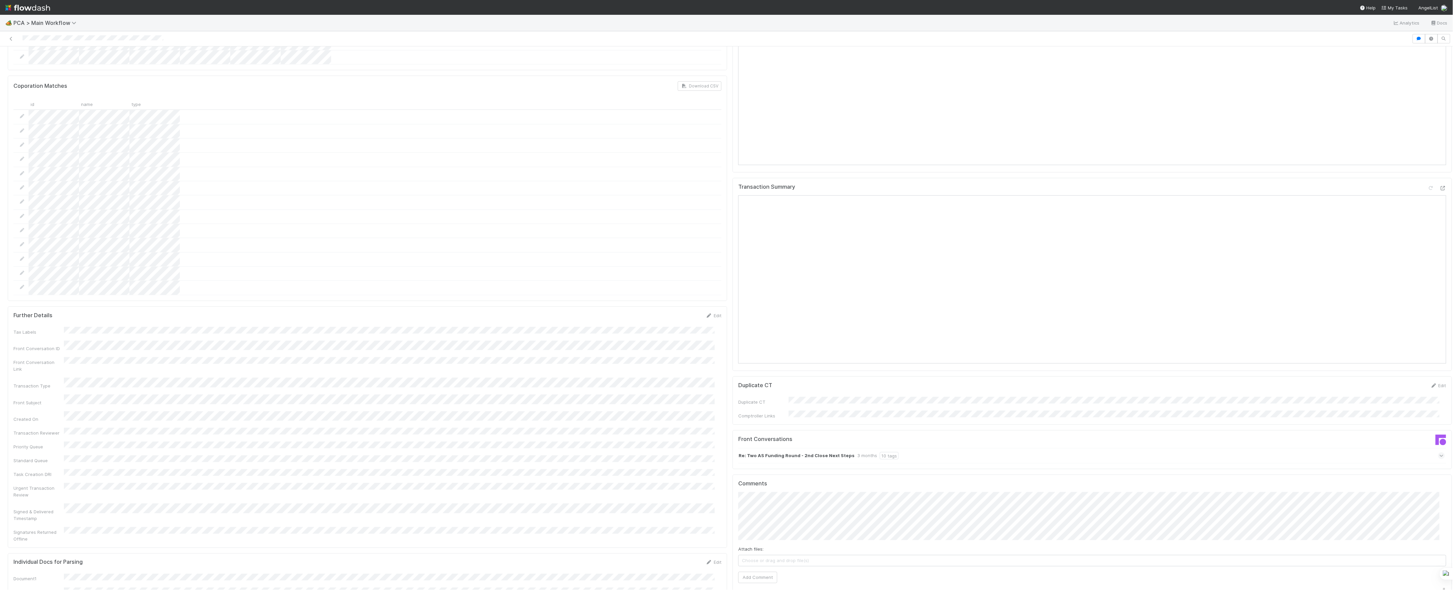
scroll to position [314, 0]
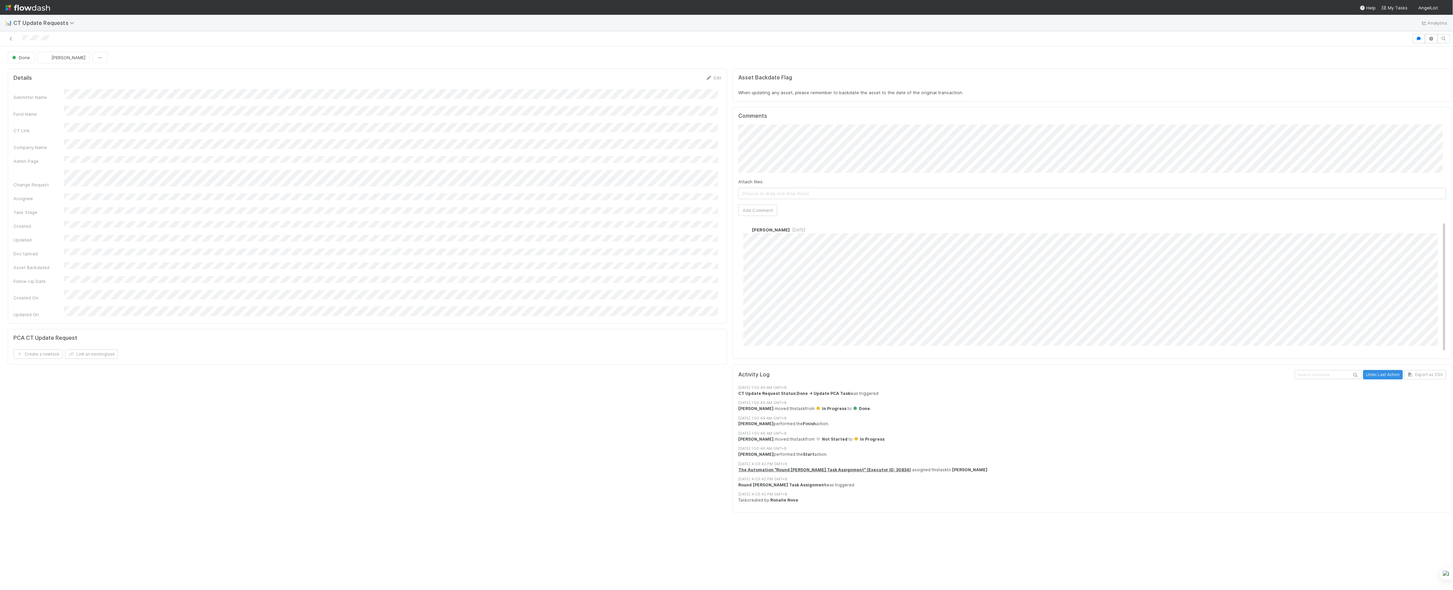
scroll to position [3, 0]
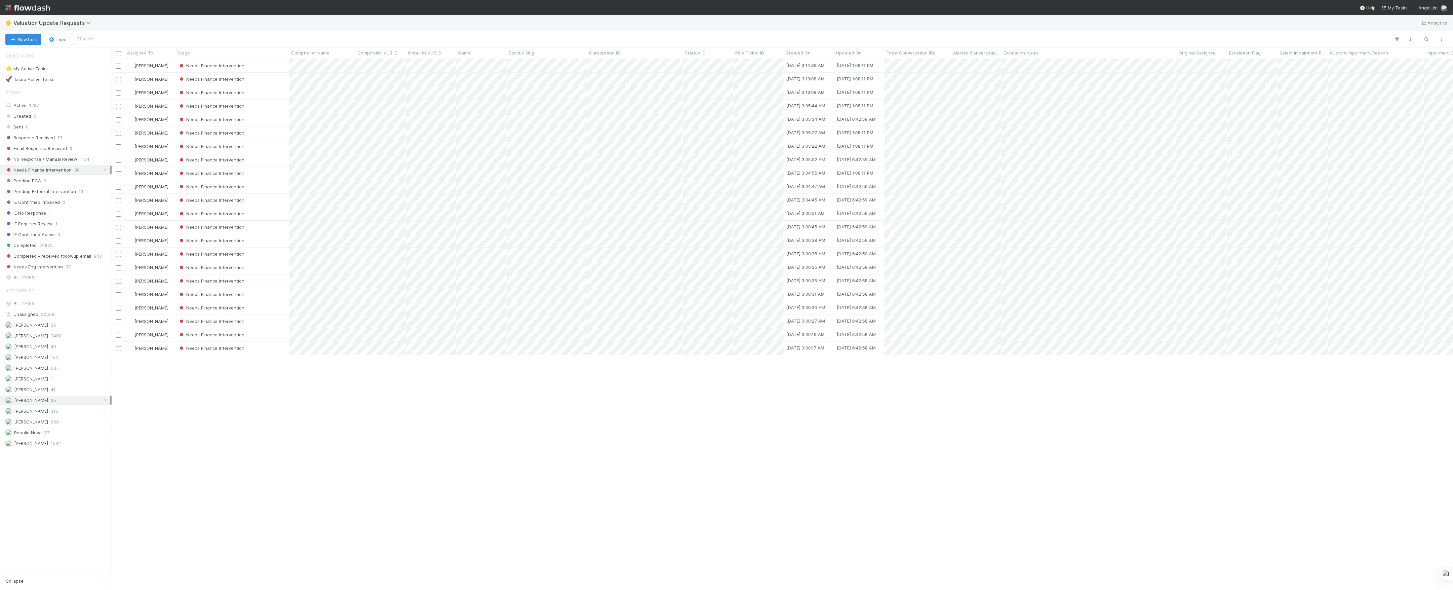
scroll to position [524, 1335]
click at [42, 414] on span "[PERSON_NAME]" at bounding box center [26, 411] width 43 height 8
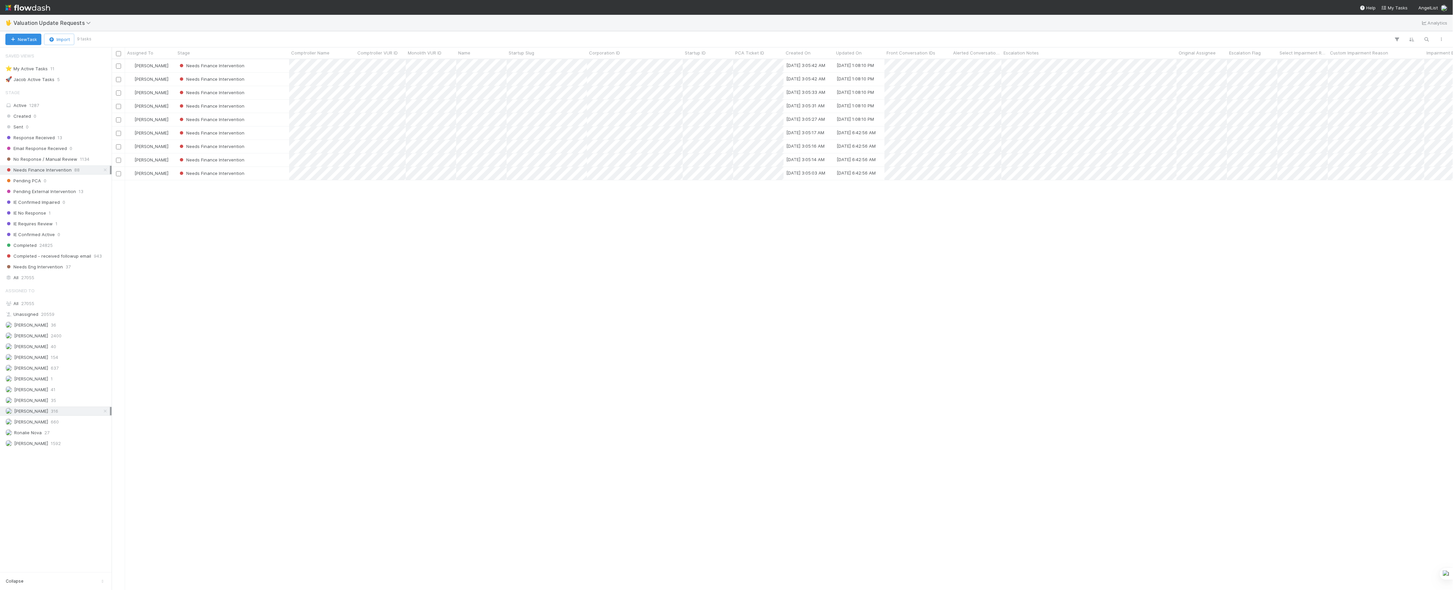
scroll to position [524, 1335]
click at [843, 272] on div "[PERSON_NAME] Needs Finance Intervention [DATE] 3:05:42 AM [DATE] 1:08:10 PM 0 …" at bounding box center [783, 324] width 1342 height 530
click at [674, 272] on div "Marvey Fuentes Needs Finance Intervention 8/2/25, 3:05:42 AM 8/6/25, 1:08:10 PM…" at bounding box center [783, 324] width 1342 height 530
type input "k"
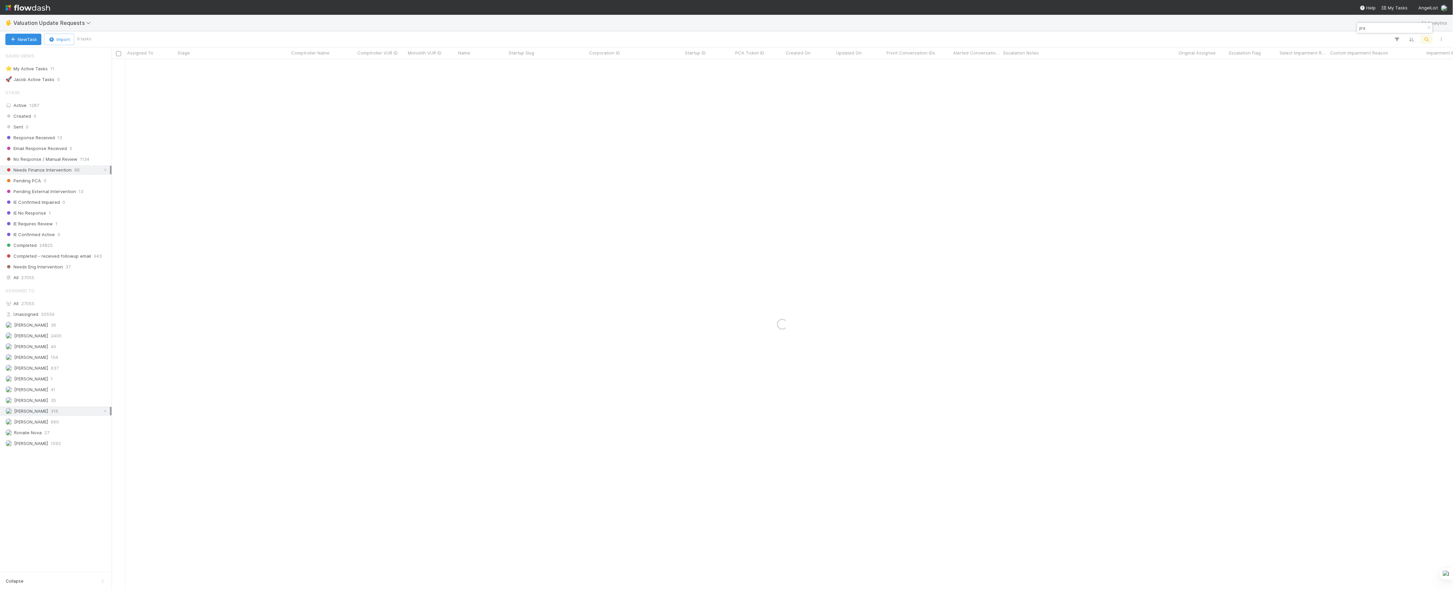
type input "jira"
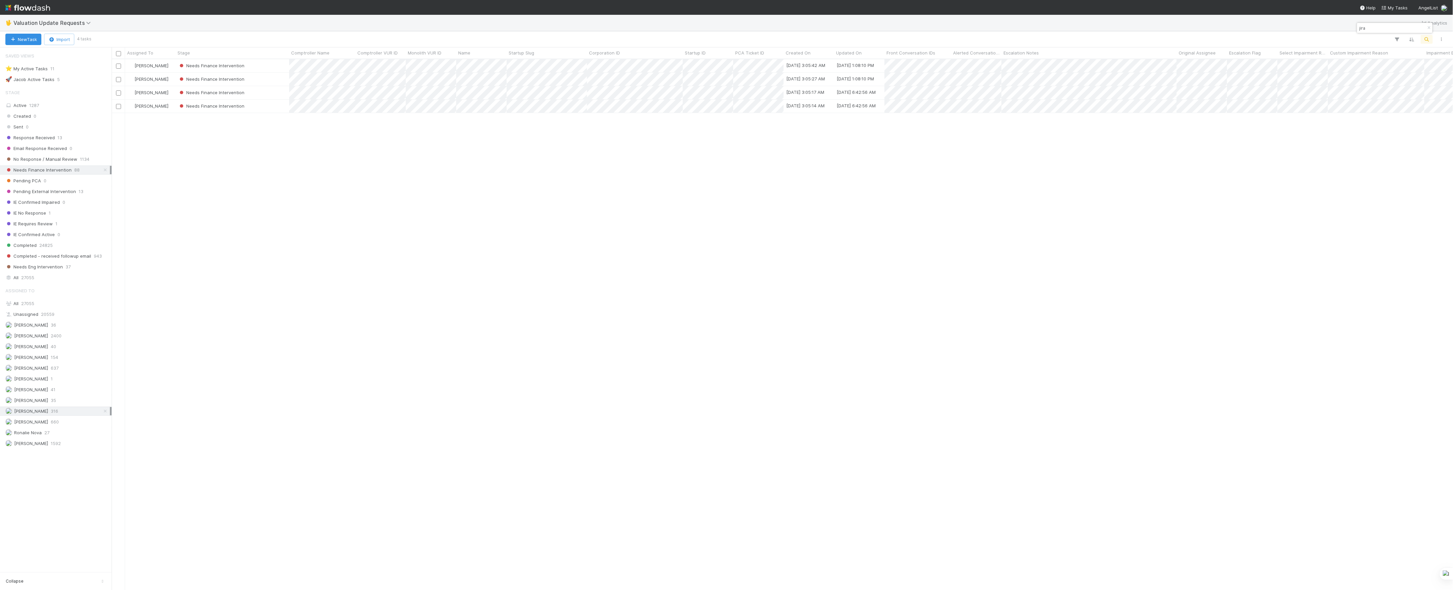
scroll to position [7, 7]
click at [267, 66] on div "Needs Finance Intervention" at bounding box center [233, 65] width 114 height 13
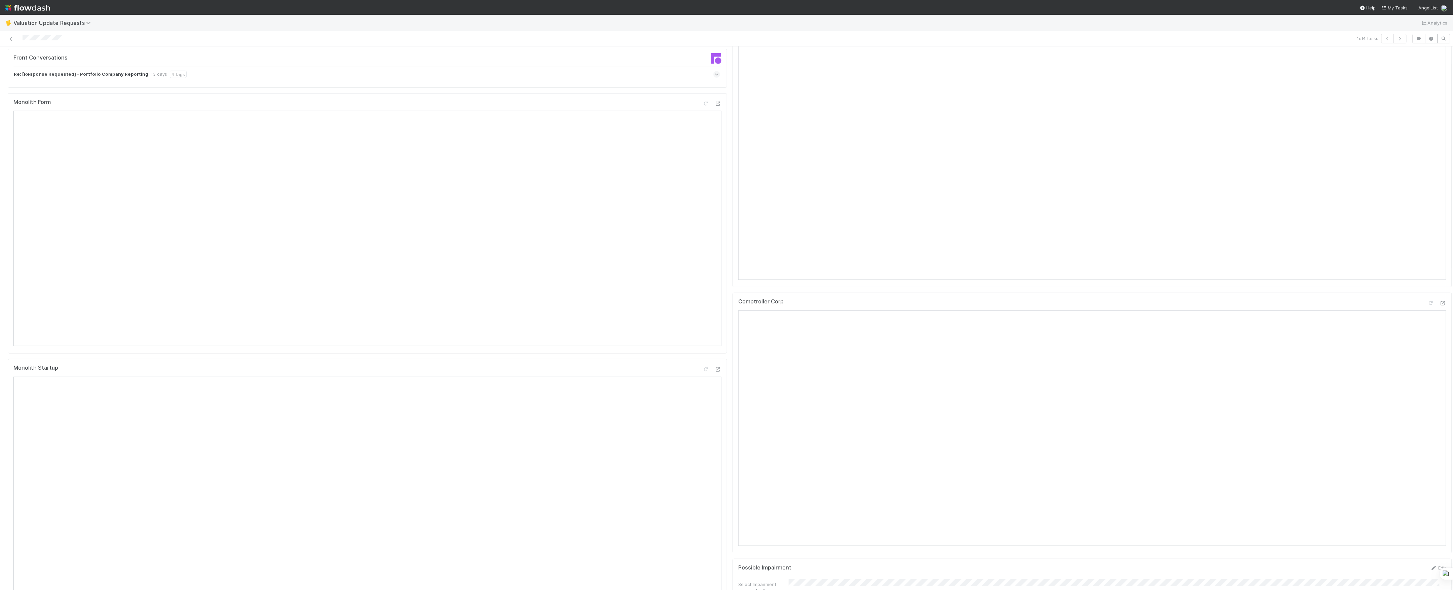
scroll to position [38, 0]
click at [680, 212] on div "Re: [Response Requested] - Portfolio Company Reporting 13 days 4 tags" at bounding box center [366, 219] width 707 height 15
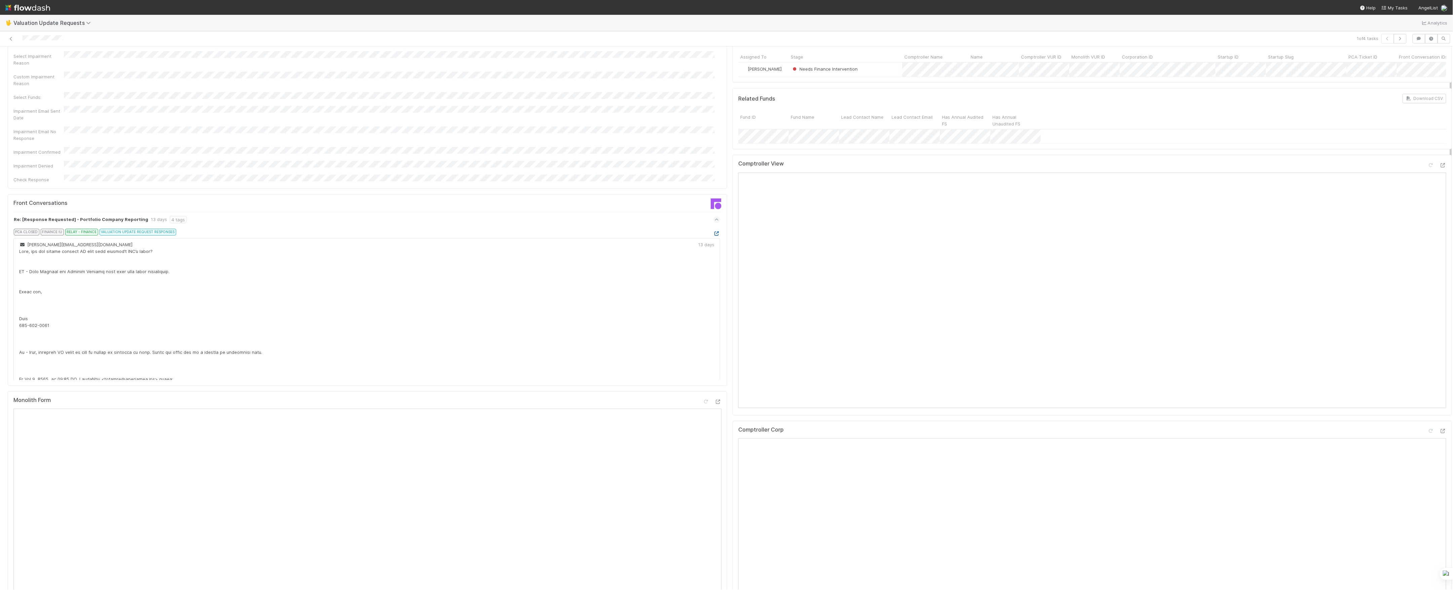
click at [714, 231] on icon at bounding box center [717, 233] width 7 height 4
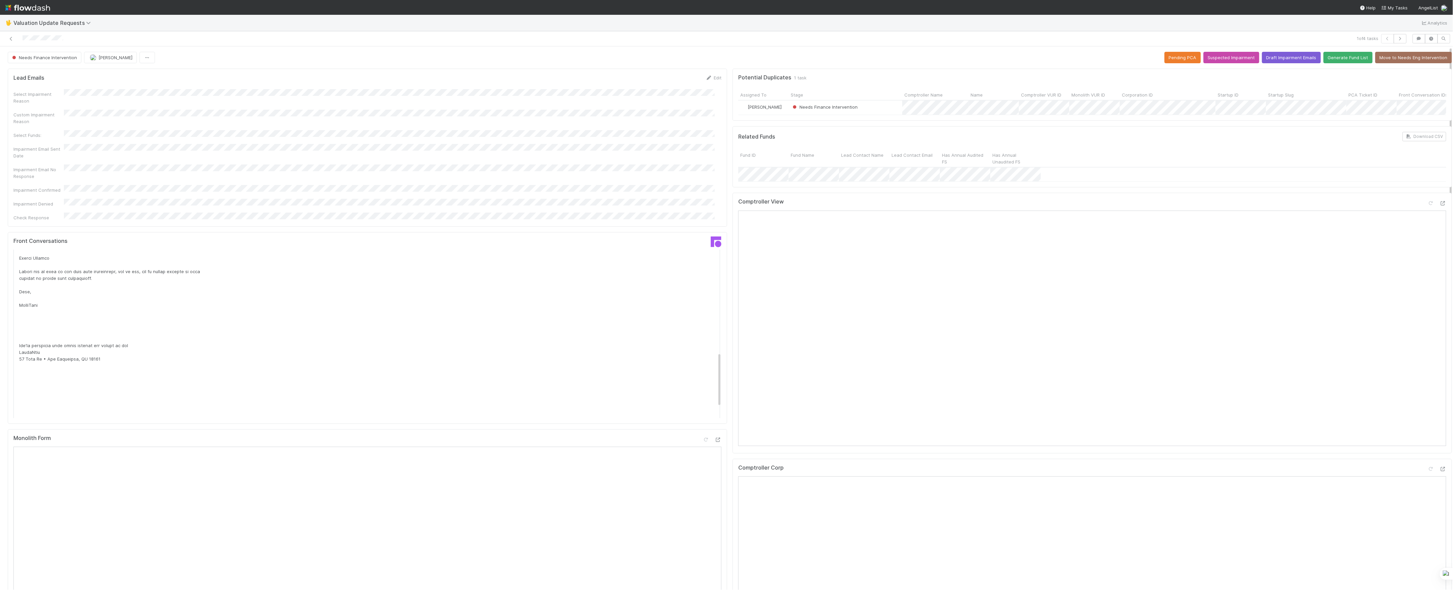
scroll to position [0, 0]
click at [11, 39] on icon at bounding box center [11, 39] width 7 height 4
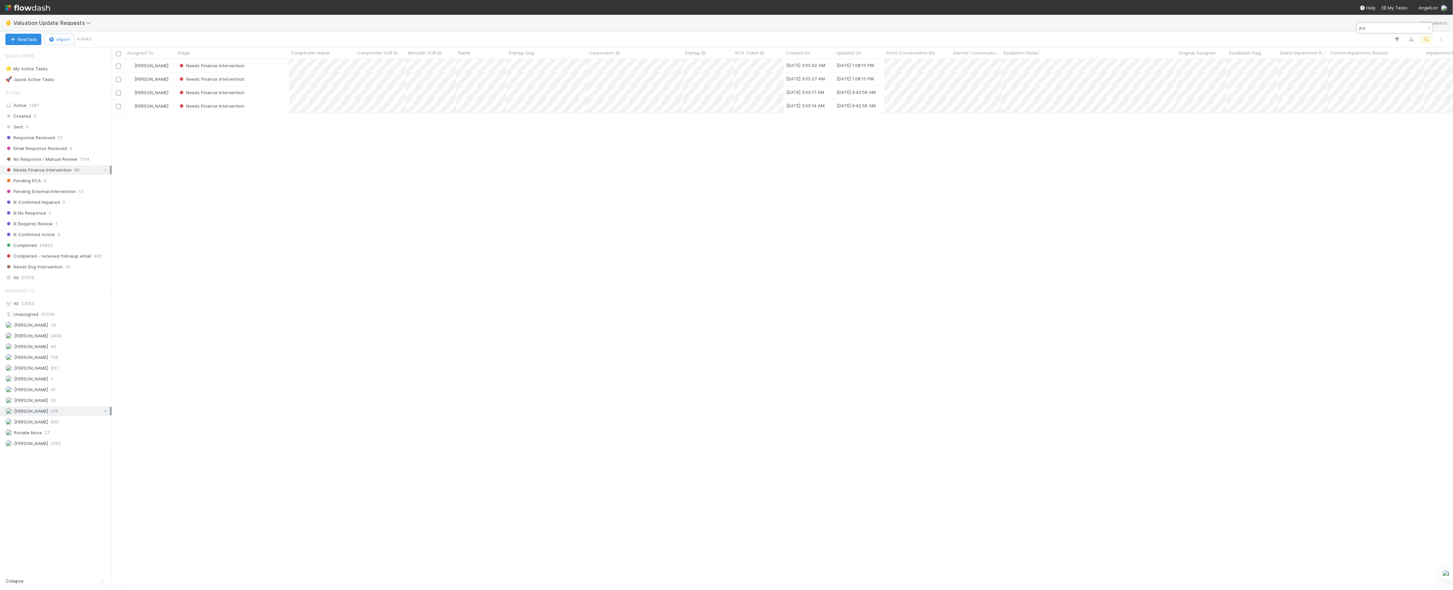
scroll to position [524, 1335]
click at [279, 79] on div "Needs Finance Intervention" at bounding box center [233, 79] width 114 height 13
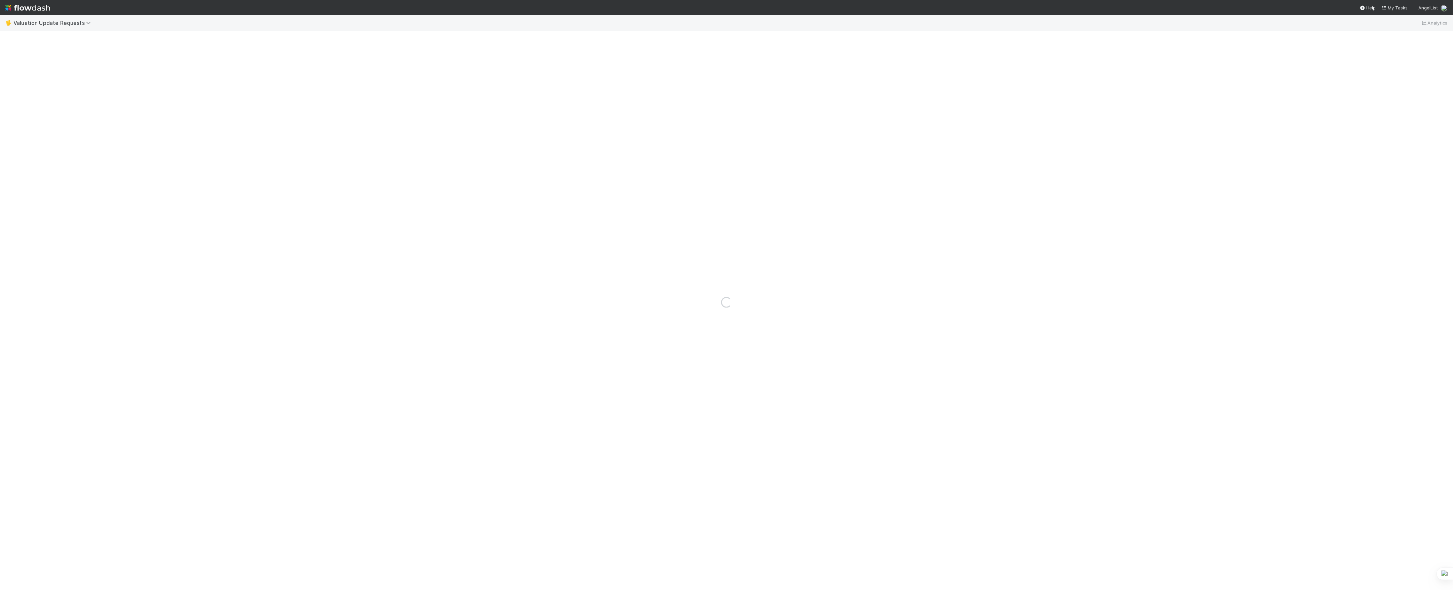
drag, startPoint x: 279, startPoint y: 79, endPoint x: 235, endPoint y: 23, distance: 71.2
click at [235, 23] on div "Loading..." at bounding box center [726, 302] width 1453 height 575
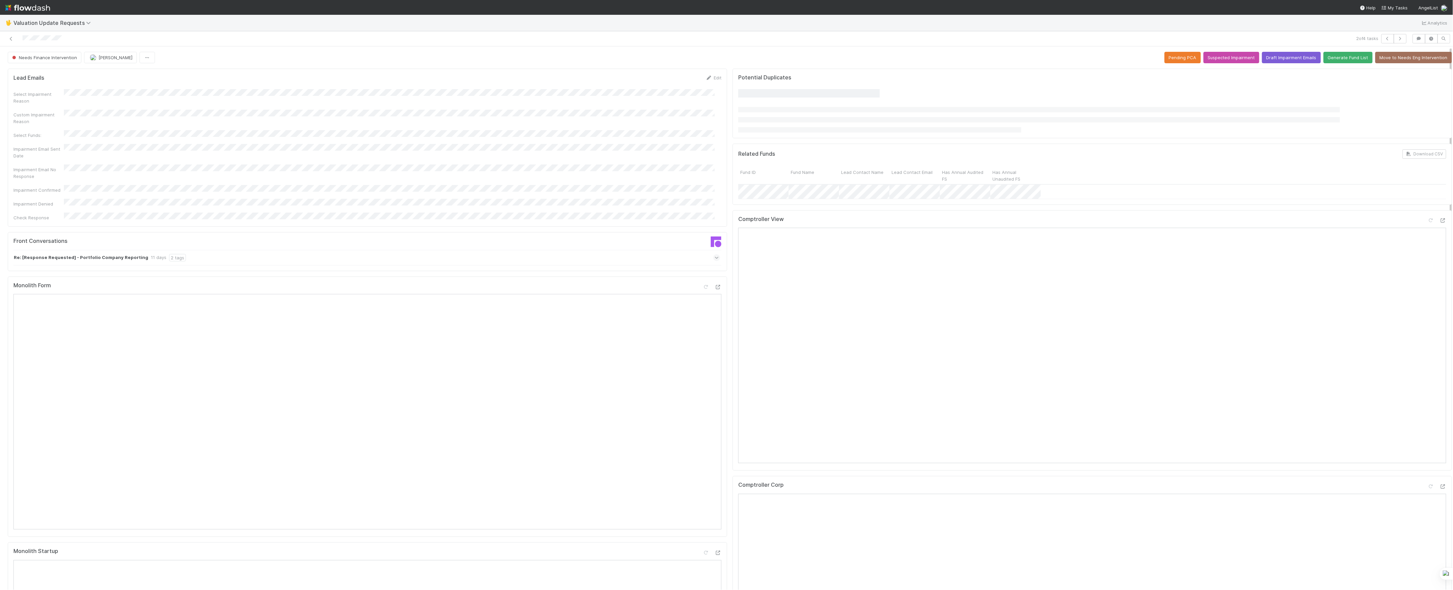
click at [432, 250] on div "Re: [Response Requested] - Portfolio Company Reporting 11 days 2 tags" at bounding box center [366, 257] width 707 height 15
click at [444, 265] on div at bounding box center [366, 286] width 707 height 43
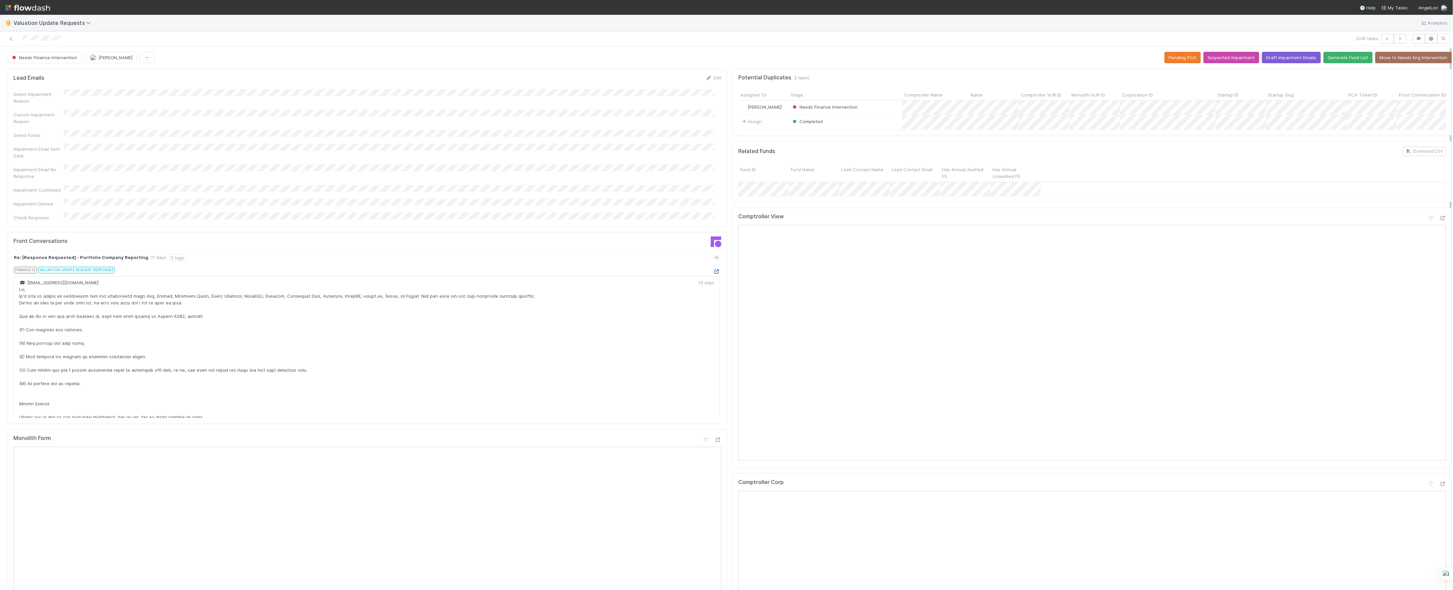
click at [714, 269] on icon at bounding box center [717, 271] width 7 height 4
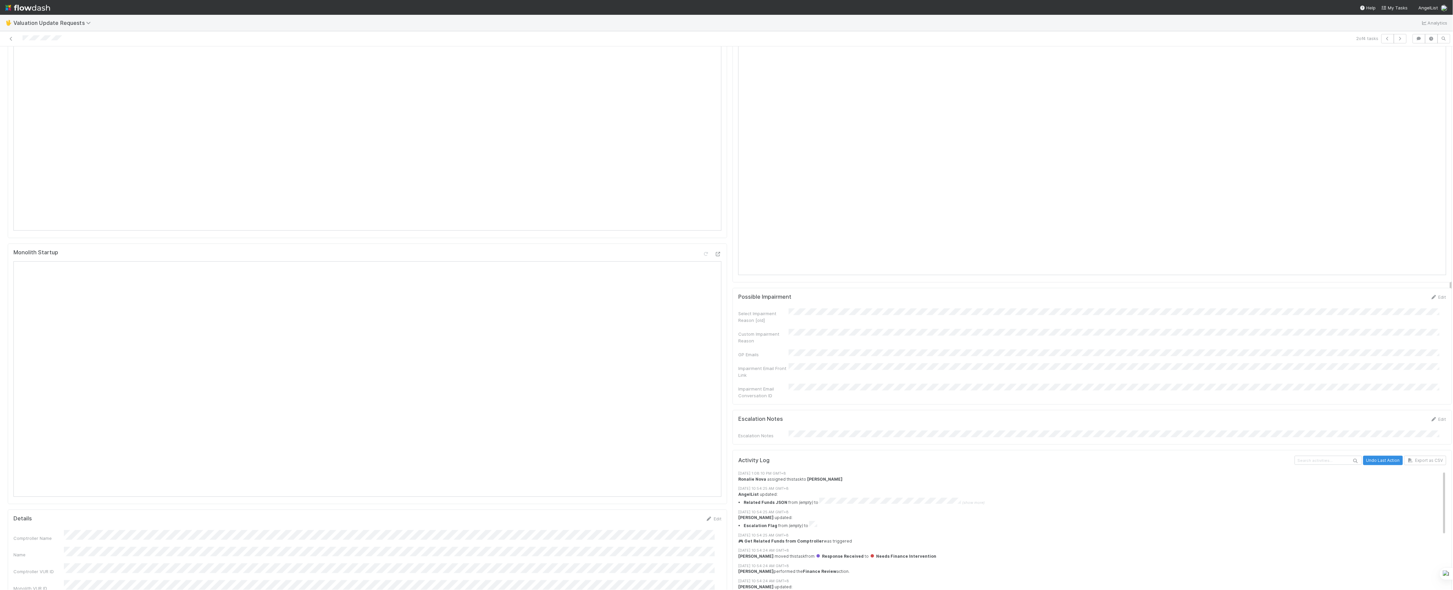
scroll to position [269, 0]
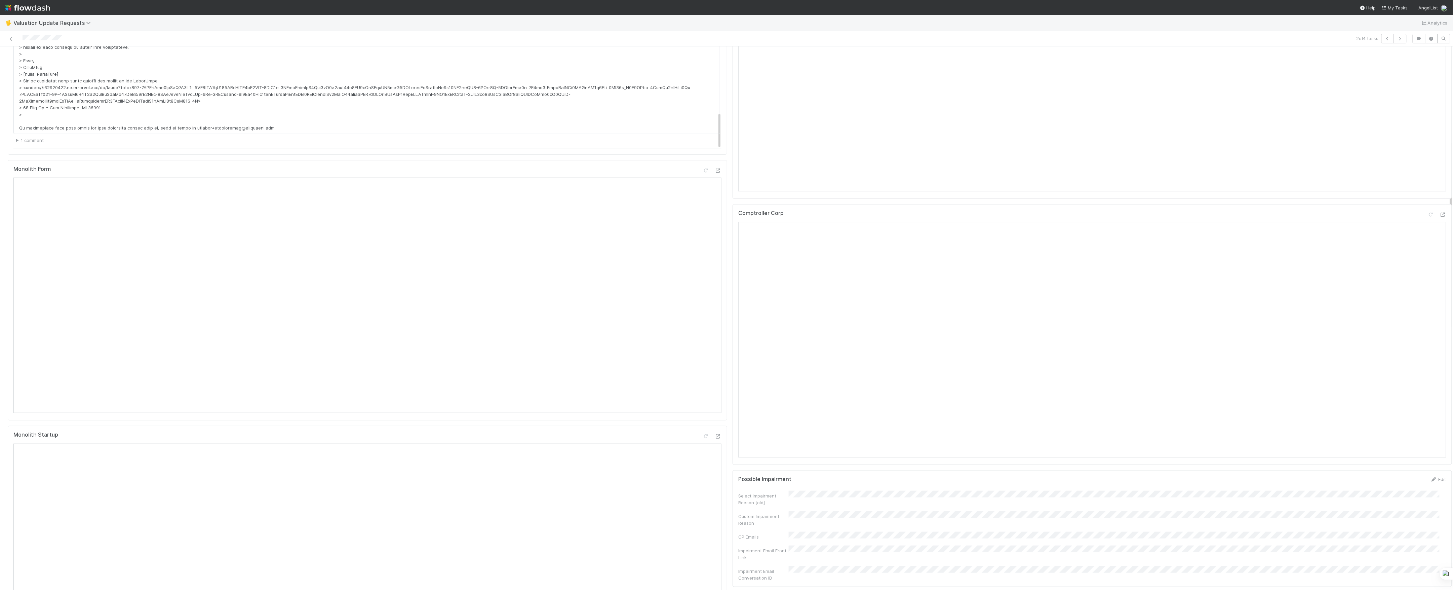
click at [1428, 221] on div at bounding box center [1437, 215] width 19 height 9
click at [1440, 217] on icon at bounding box center [1443, 215] width 7 height 4
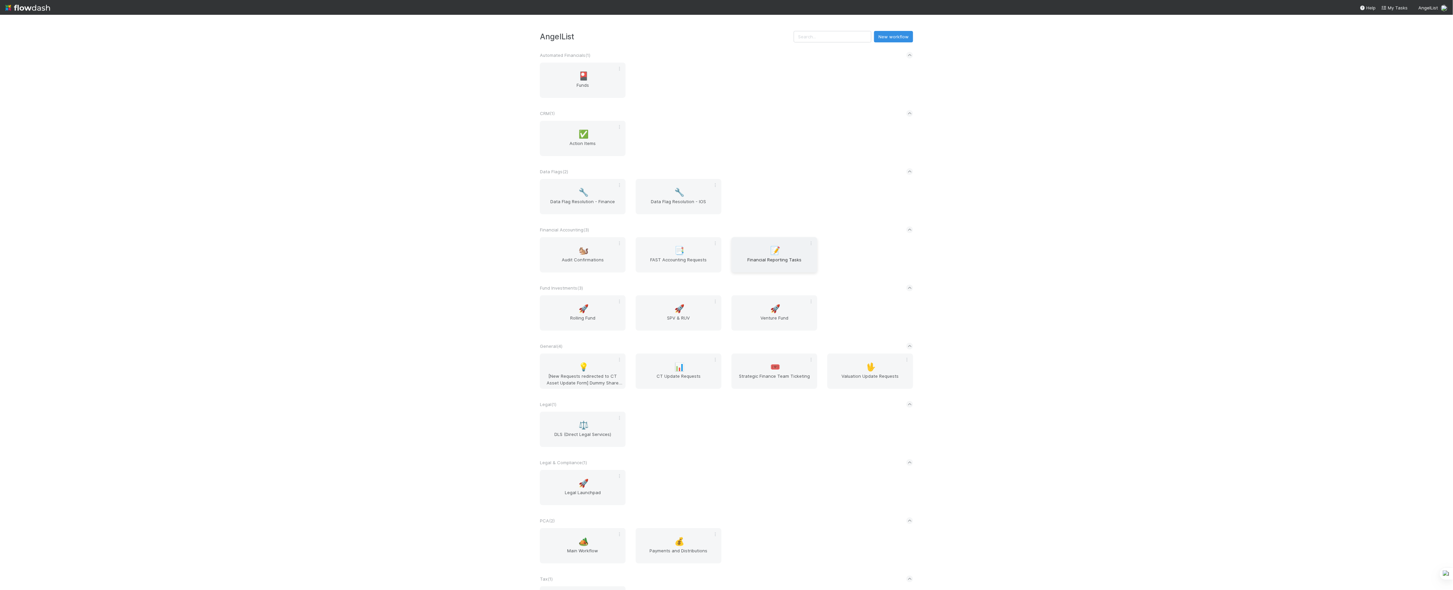
click at [786, 263] on span "Financial Reporting Tasks" at bounding box center [774, 262] width 80 height 13
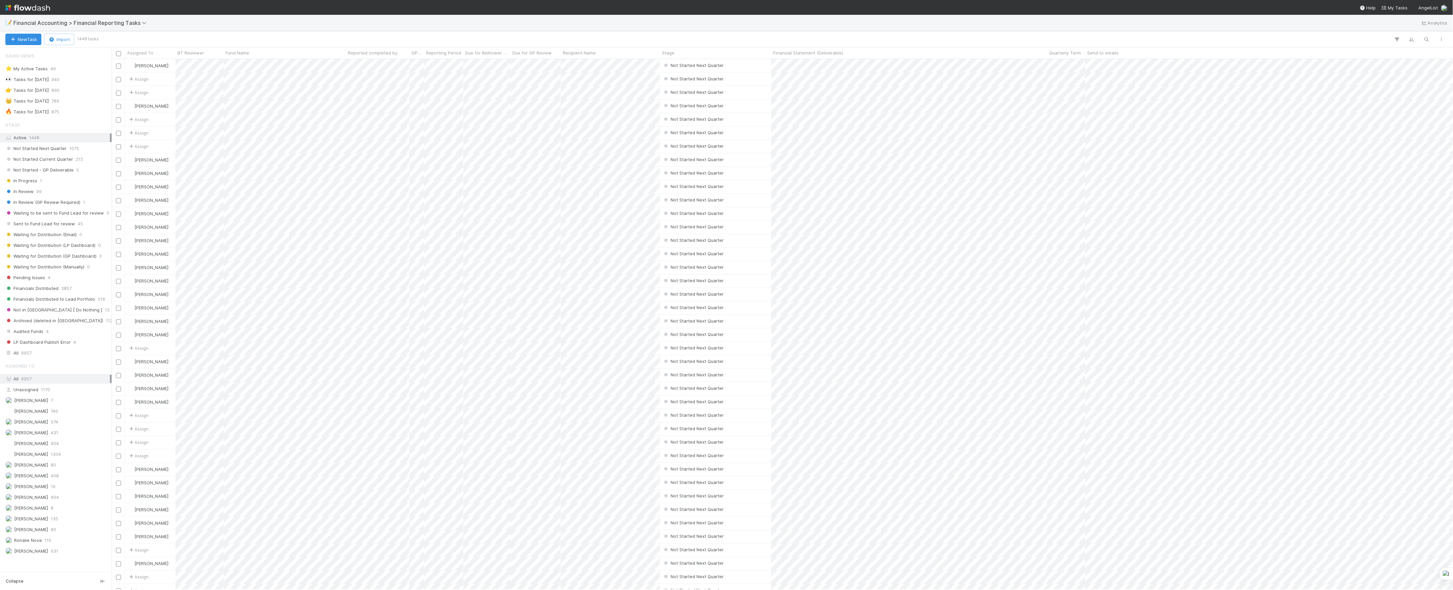
scroll to position [524, 1335]
click at [51, 534] on span "80" at bounding box center [53, 529] width 5 height 8
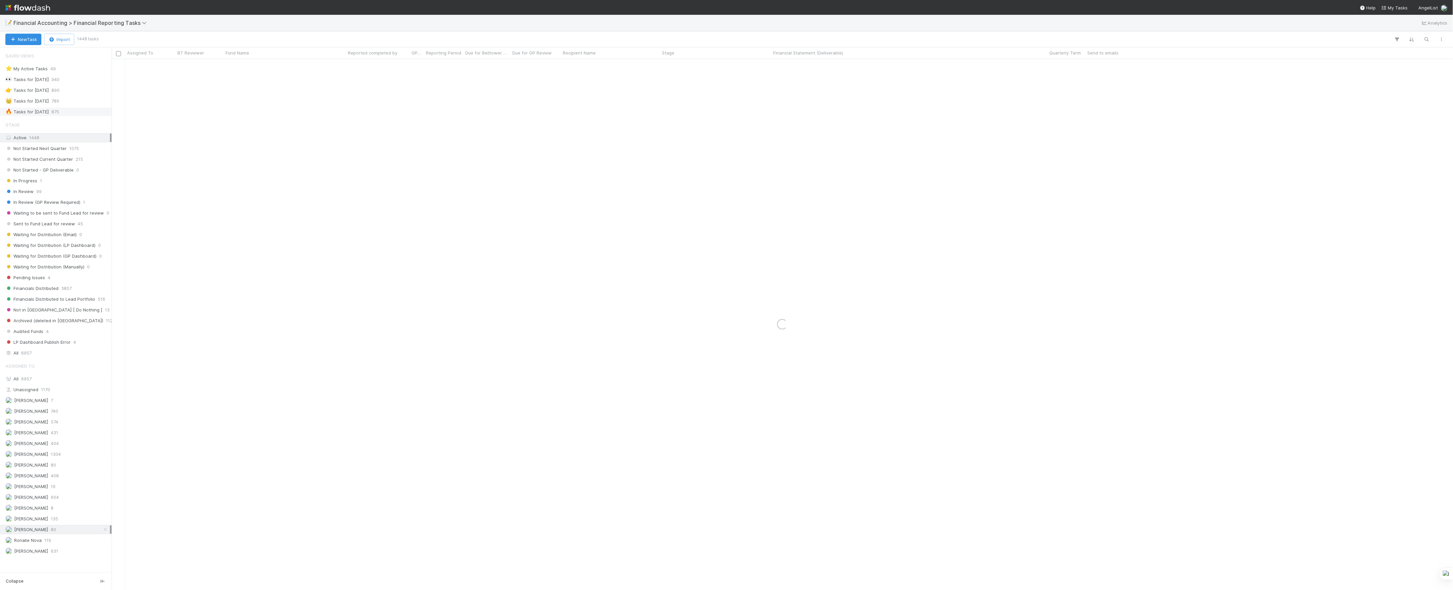
click at [45, 109] on div "🔥 Tasks for 2025-06-30" at bounding box center [26, 112] width 43 height 8
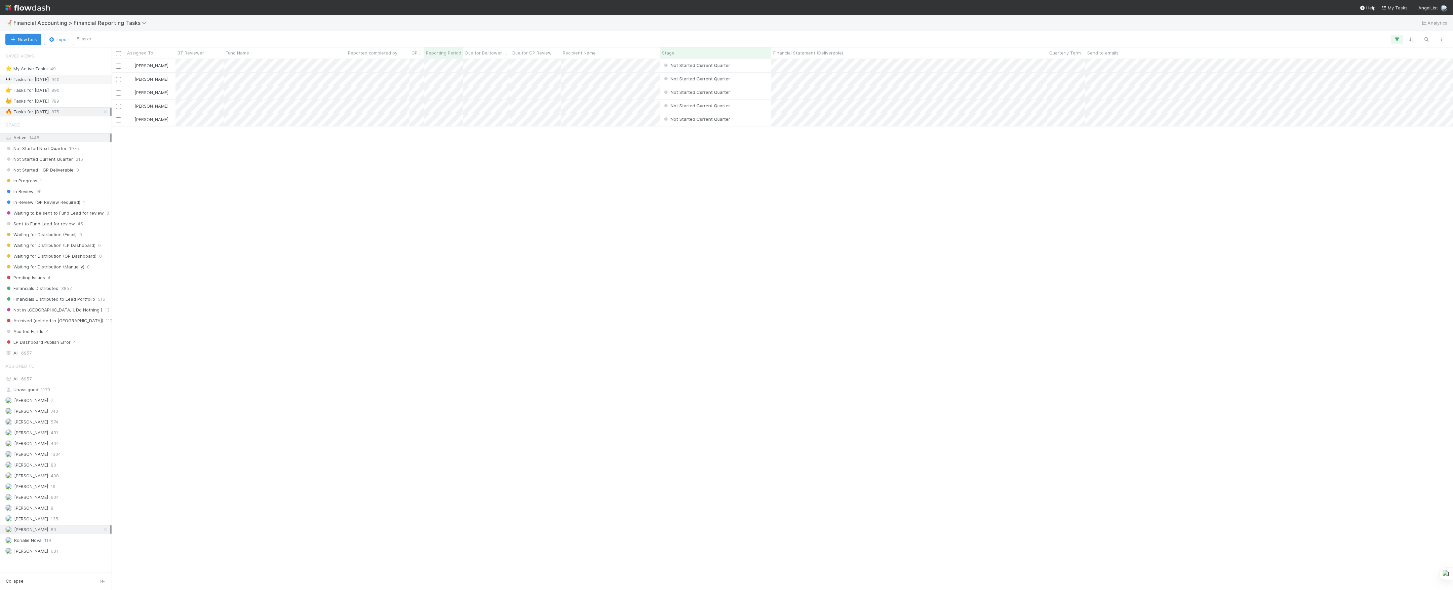
scroll to position [524, 1335]
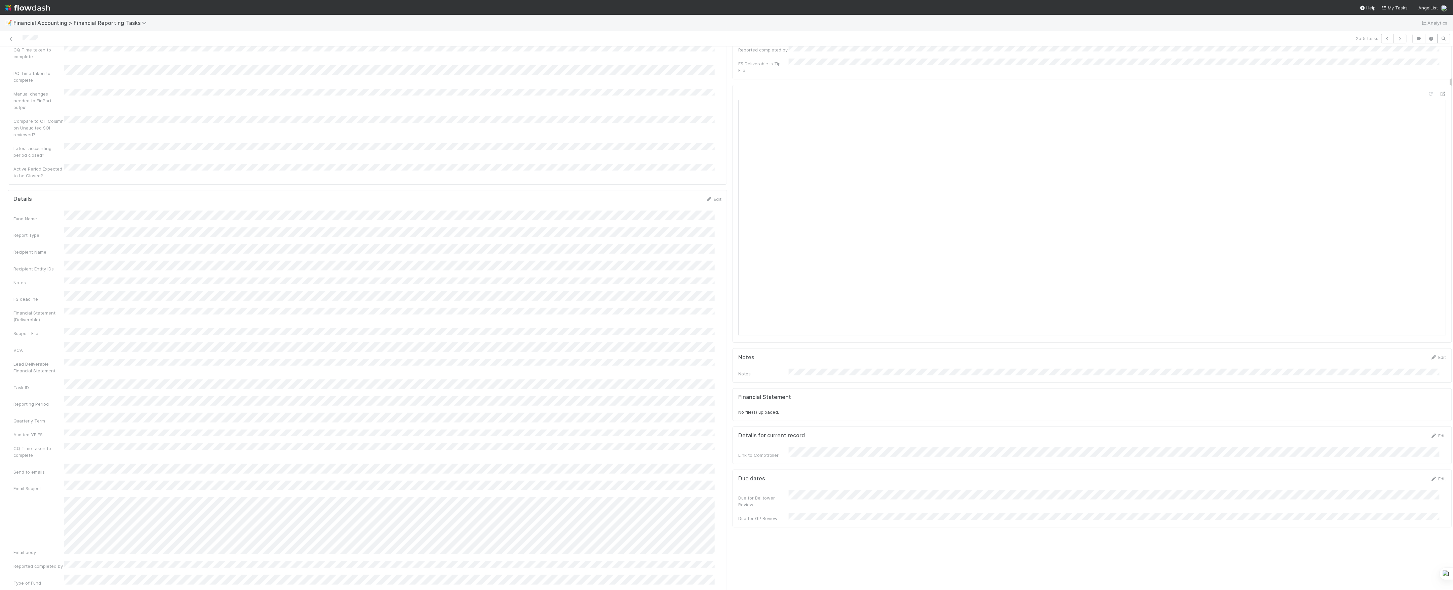
scroll to position [45, 0]
click at [1440, 91] on icon at bounding box center [1443, 93] width 7 height 4
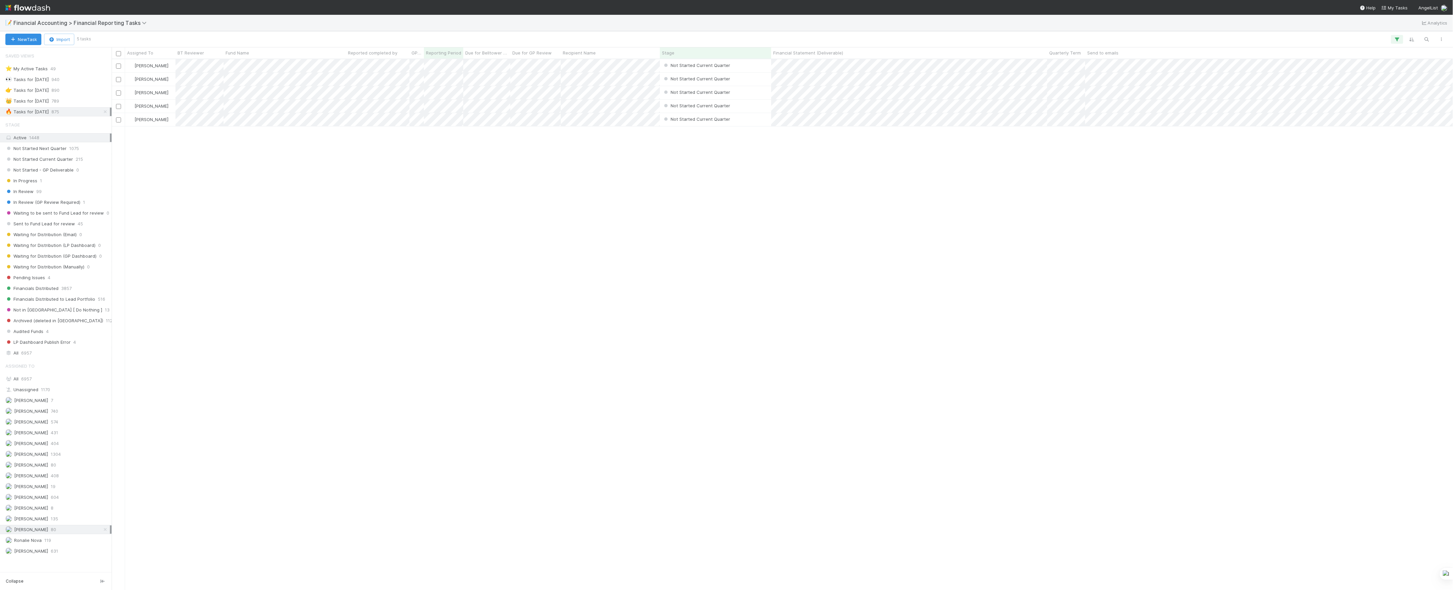
scroll to position [7, 7]
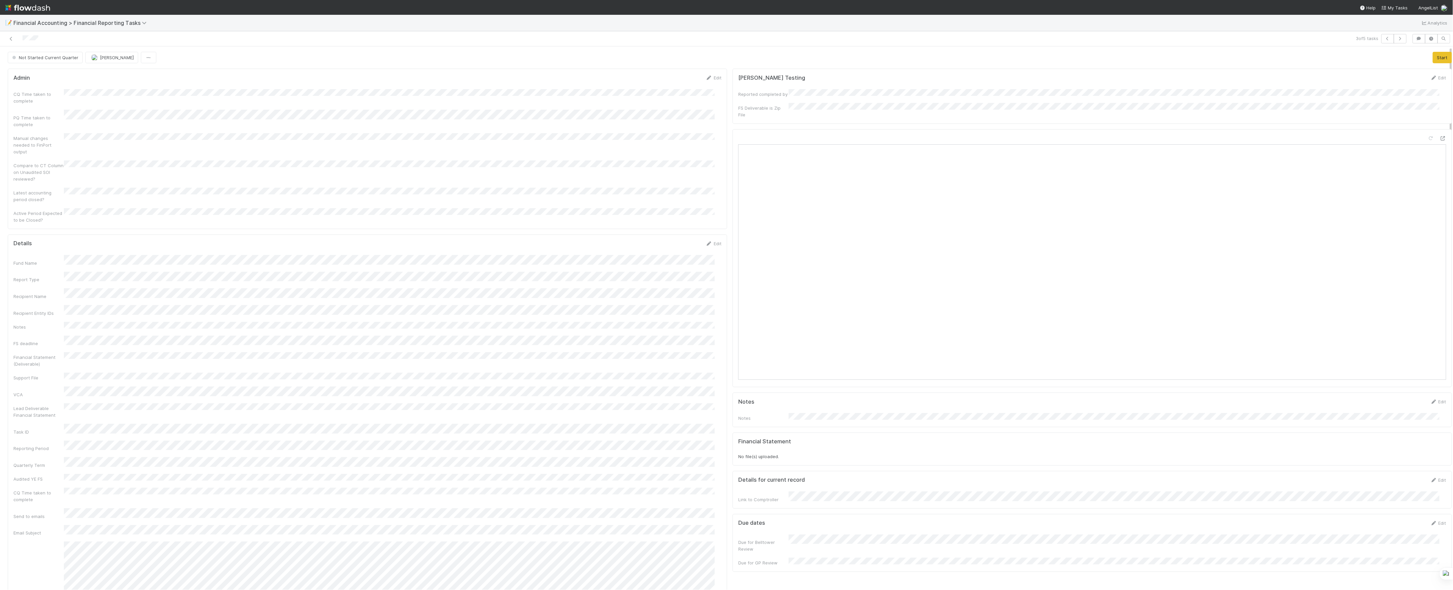
click at [1428, 135] on div at bounding box center [1437, 139] width 19 height 9
click at [1440, 136] on icon at bounding box center [1443, 138] width 7 height 4
click at [13, 39] on icon at bounding box center [11, 39] width 7 height 4
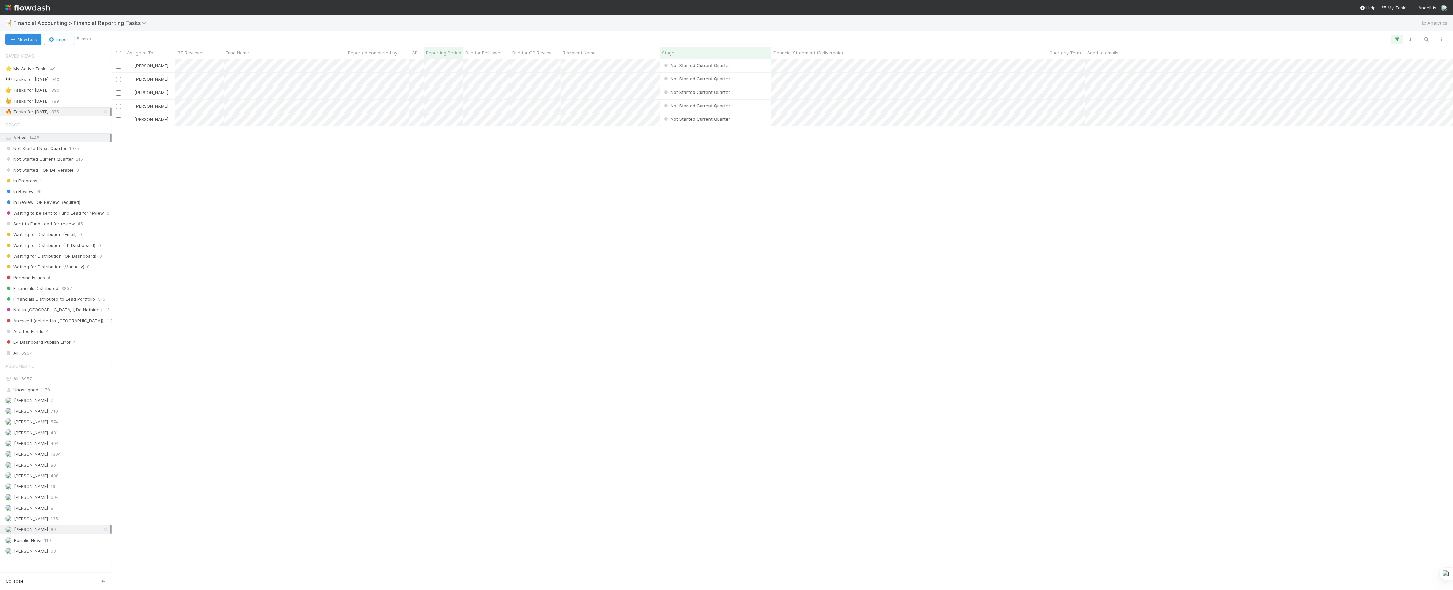
scroll to position [7, 7]
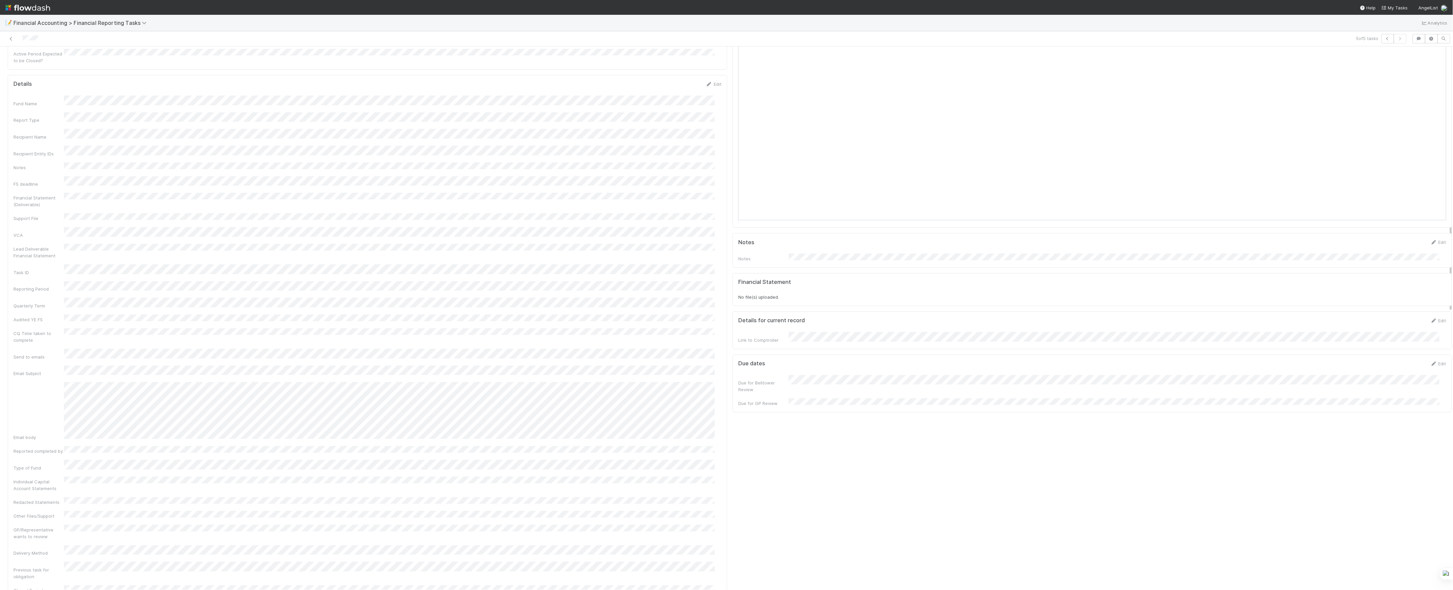
scroll to position [45, 0]
click at [1440, 91] on icon at bounding box center [1443, 93] width 7 height 4
click at [10, 41] on icon at bounding box center [11, 39] width 7 height 4
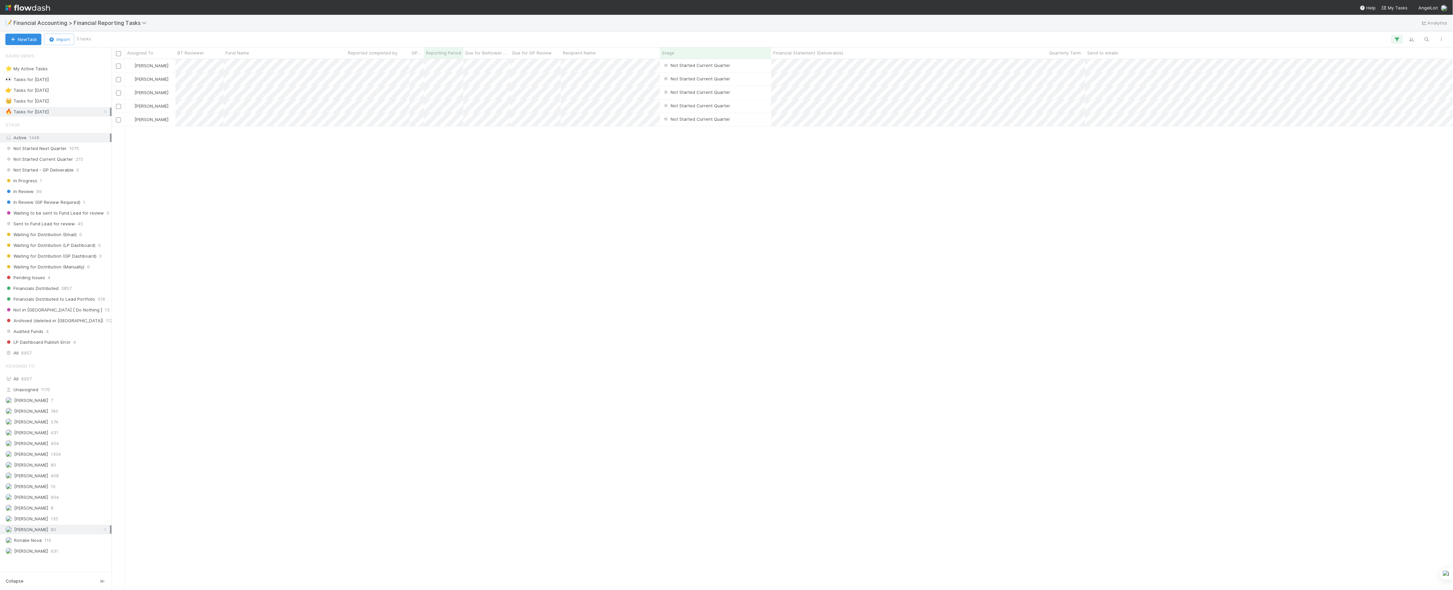
scroll to position [524, 1335]
drag, startPoint x: 640, startPoint y: 295, endPoint x: 636, endPoint y: 295, distance: 3.4
click at [640, 295] on div "Marvey Fuentes Not Started Current Quarter 4/1/25, 3:11:34 PM 8/10/25, 3:08:24 …" at bounding box center [783, 324] width 1342 height 530
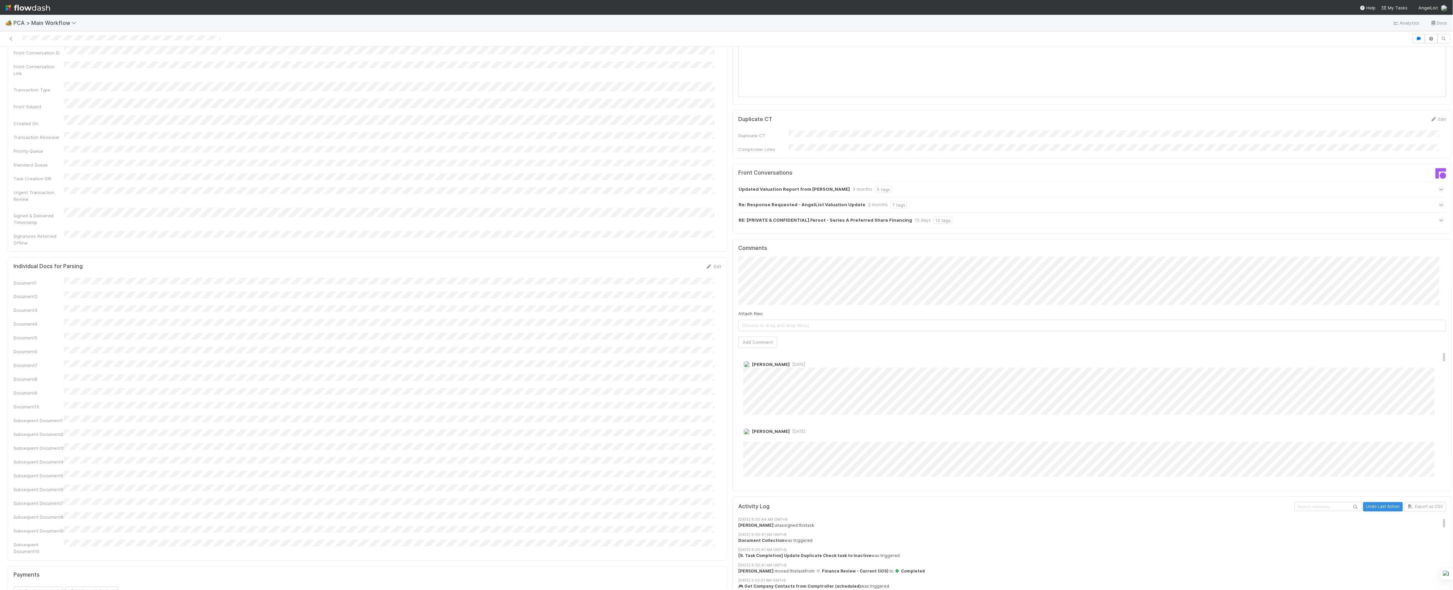
scroll to position [583, 0]
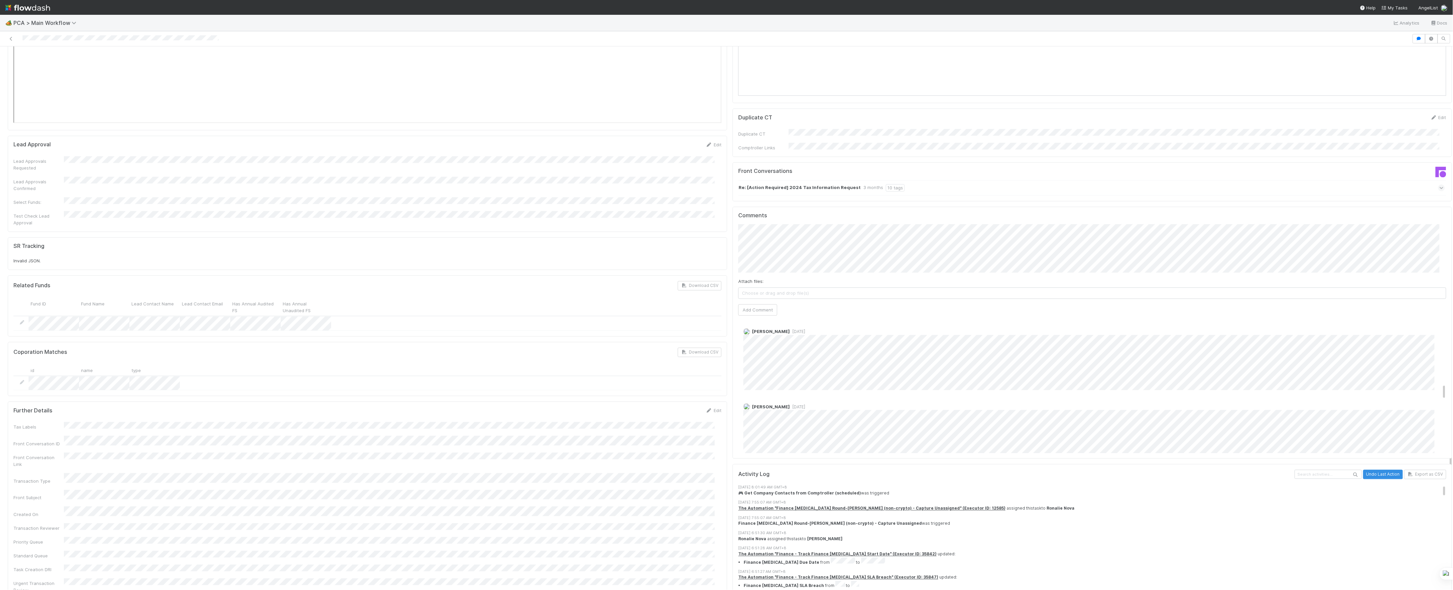
scroll to position [627, 0]
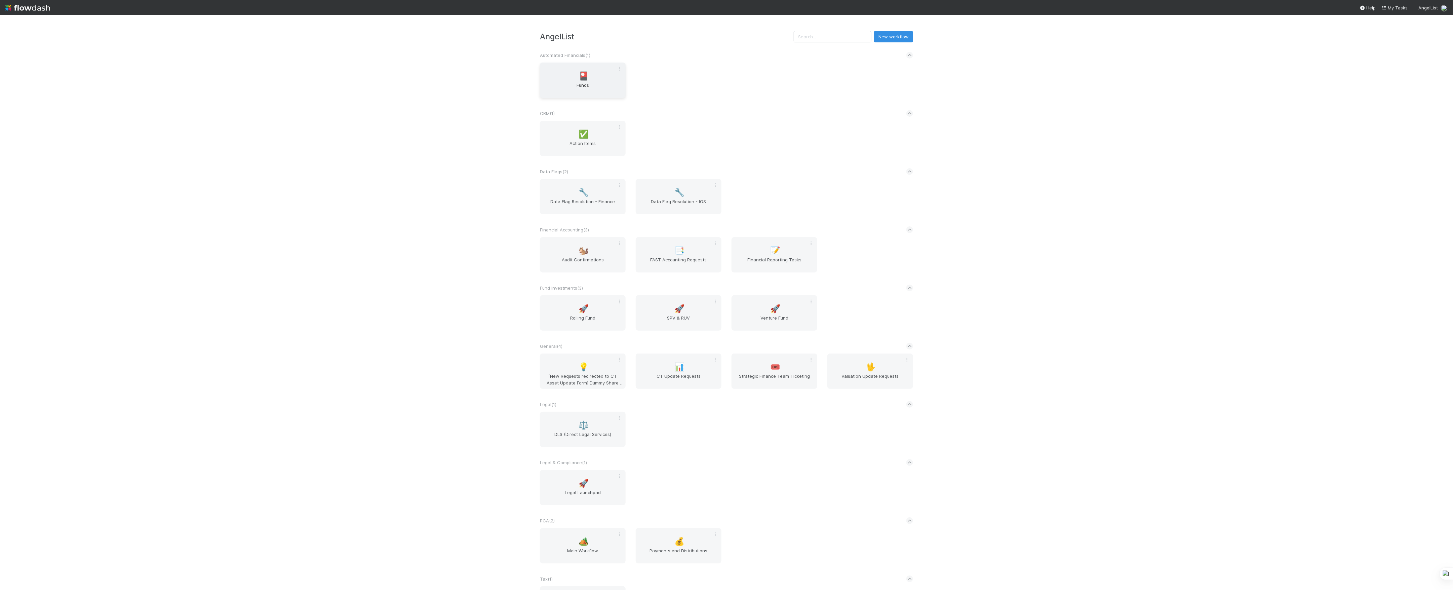
click at [592, 85] on span "Funds" at bounding box center [583, 88] width 80 height 13
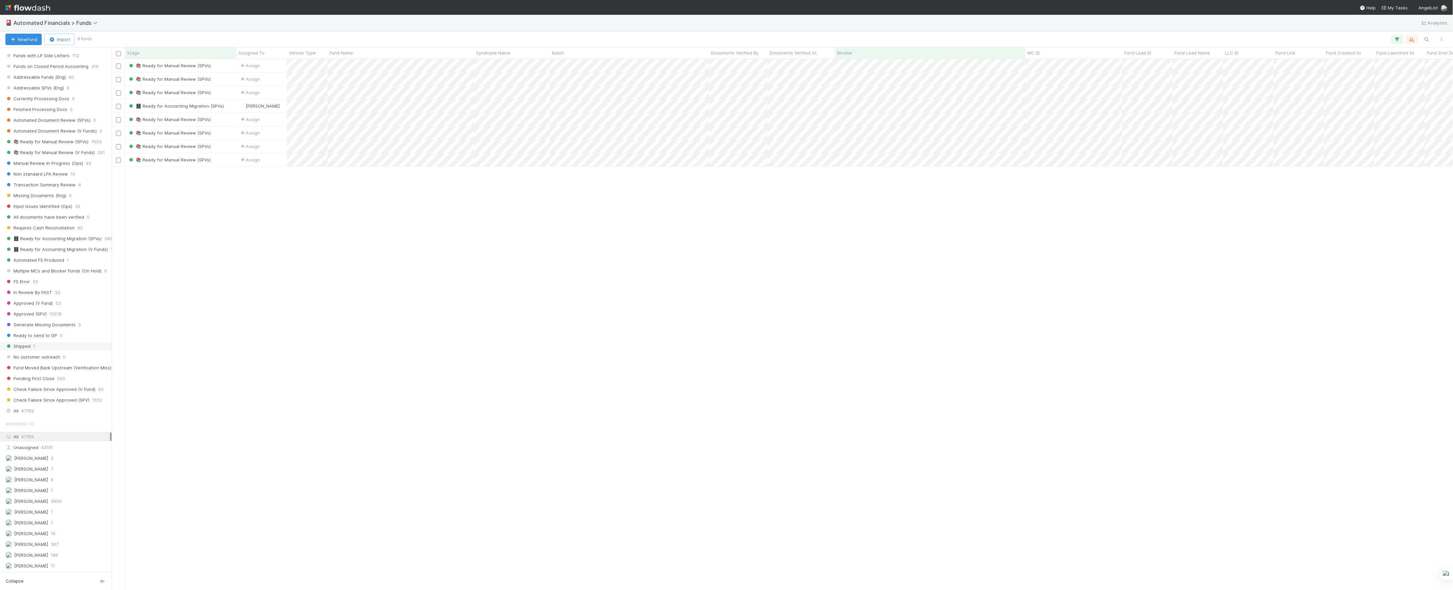
scroll to position [599, 0]
click at [50, 407] on div "All 47769" at bounding box center [57, 411] width 105 height 8
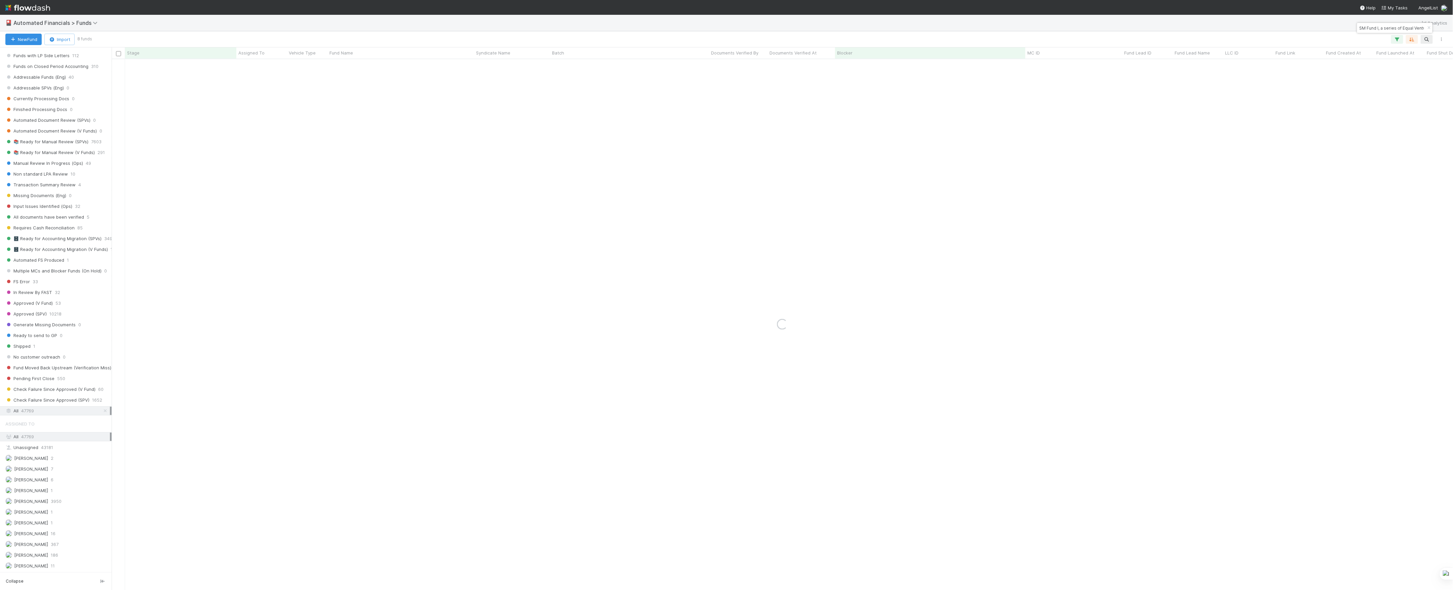
scroll to position [0, 46]
type input "SM Fund I, a series of Equal Ventures Investments, LP"
